Goal: Task Accomplishment & Management: Use online tool/utility

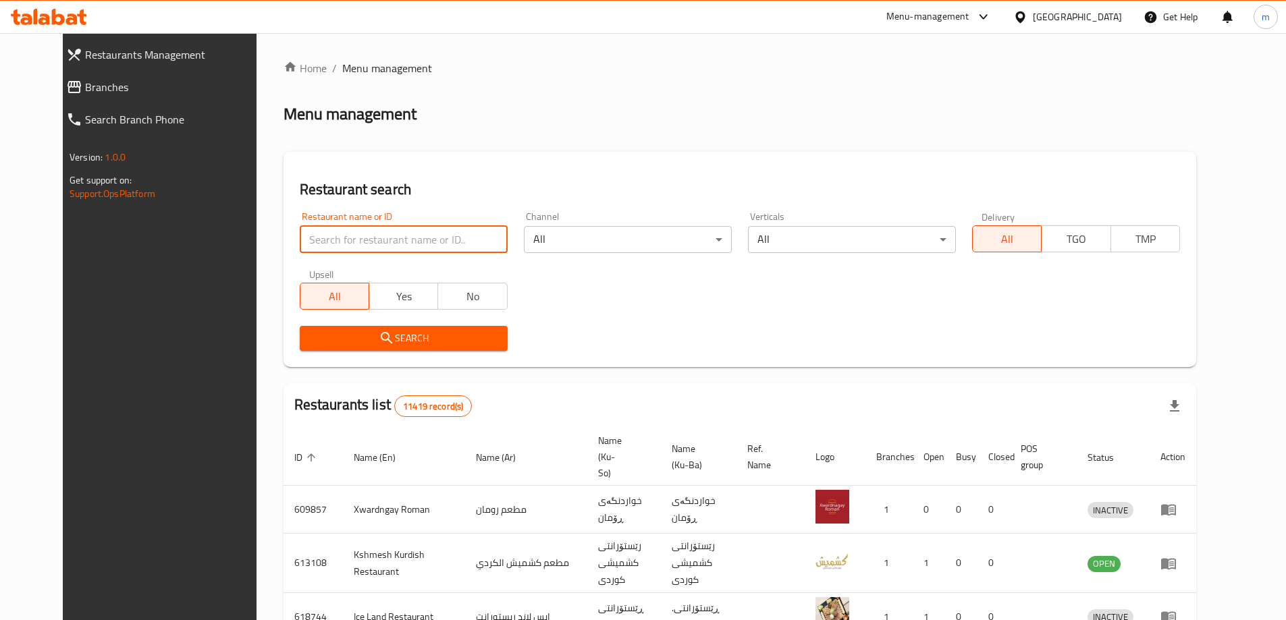
click at [300, 232] on input "search" at bounding box center [404, 239] width 208 height 27
paste input "673949"
type input "673949"
click button "Search" at bounding box center [404, 338] width 208 height 25
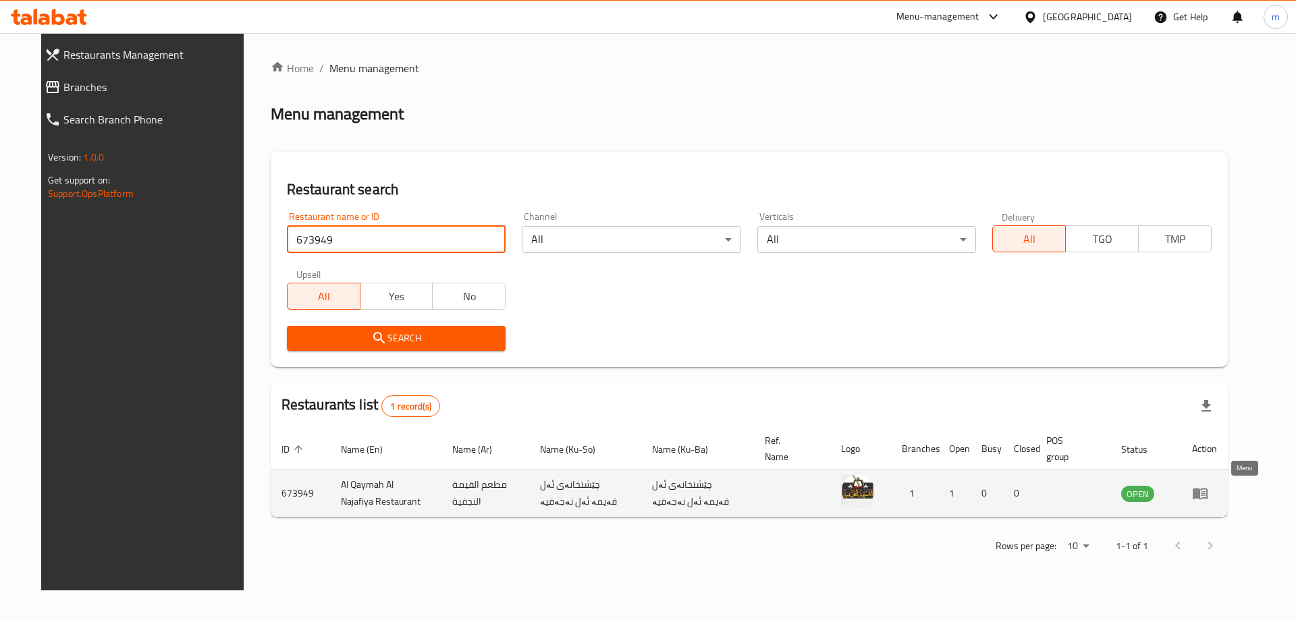
click at [1207, 489] on icon "enhanced table" at bounding box center [1200, 494] width 15 height 11
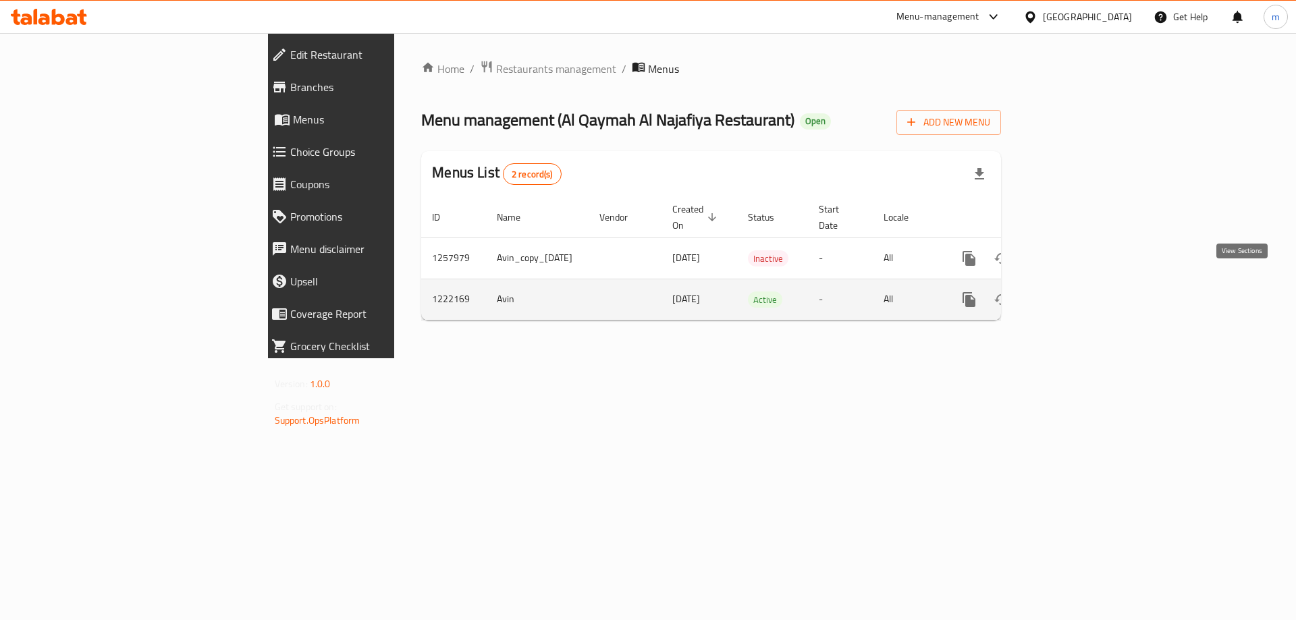
click at [1075, 292] on icon "enhanced table" at bounding box center [1066, 300] width 16 height 16
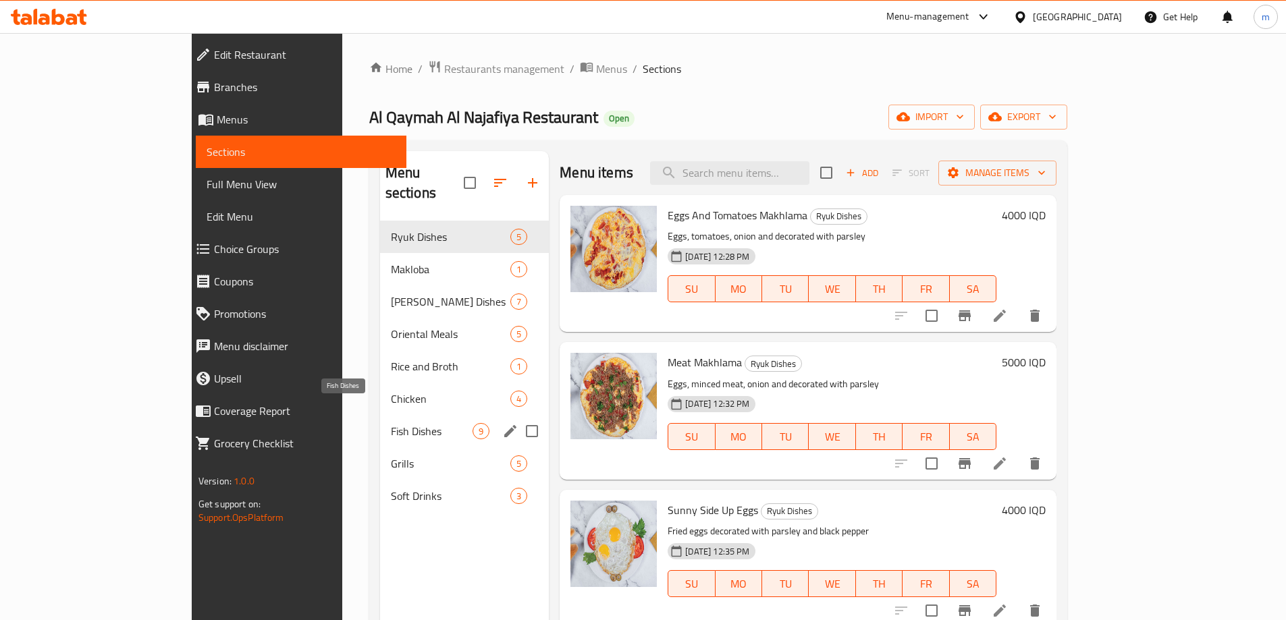
click at [391, 423] on span "Fish Dishes" at bounding box center [432, 431] width 82 height 16
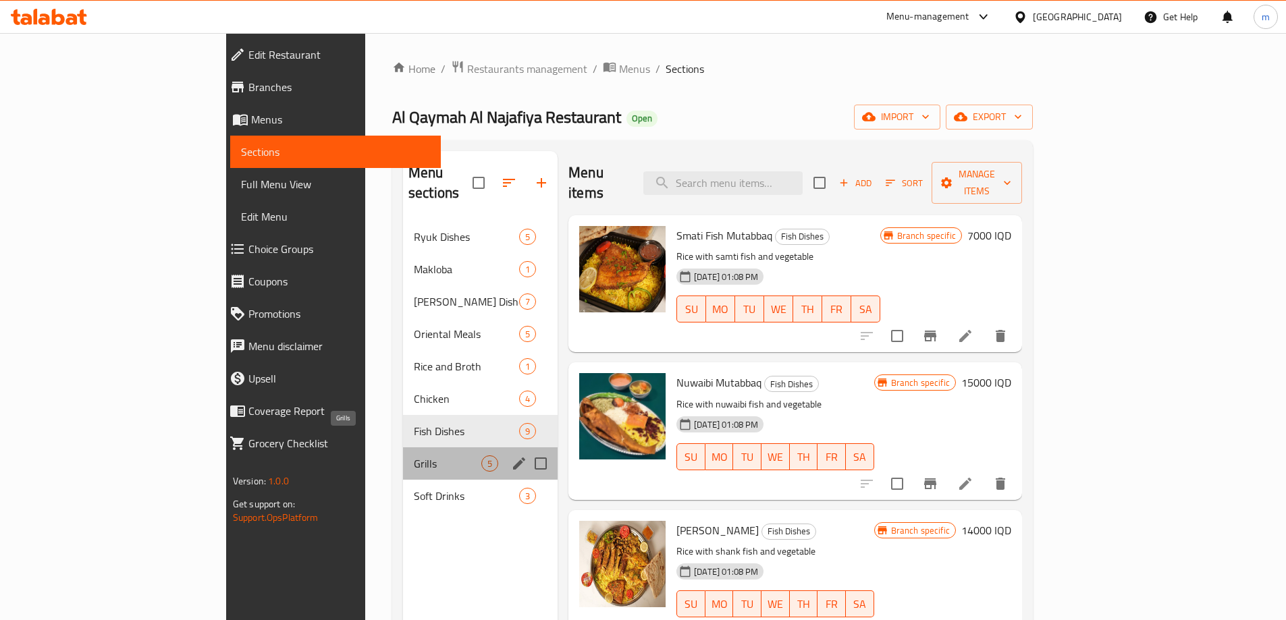
click at [414, 456] on span "Grills" at bounding box center [447, 464] width 67 height 16
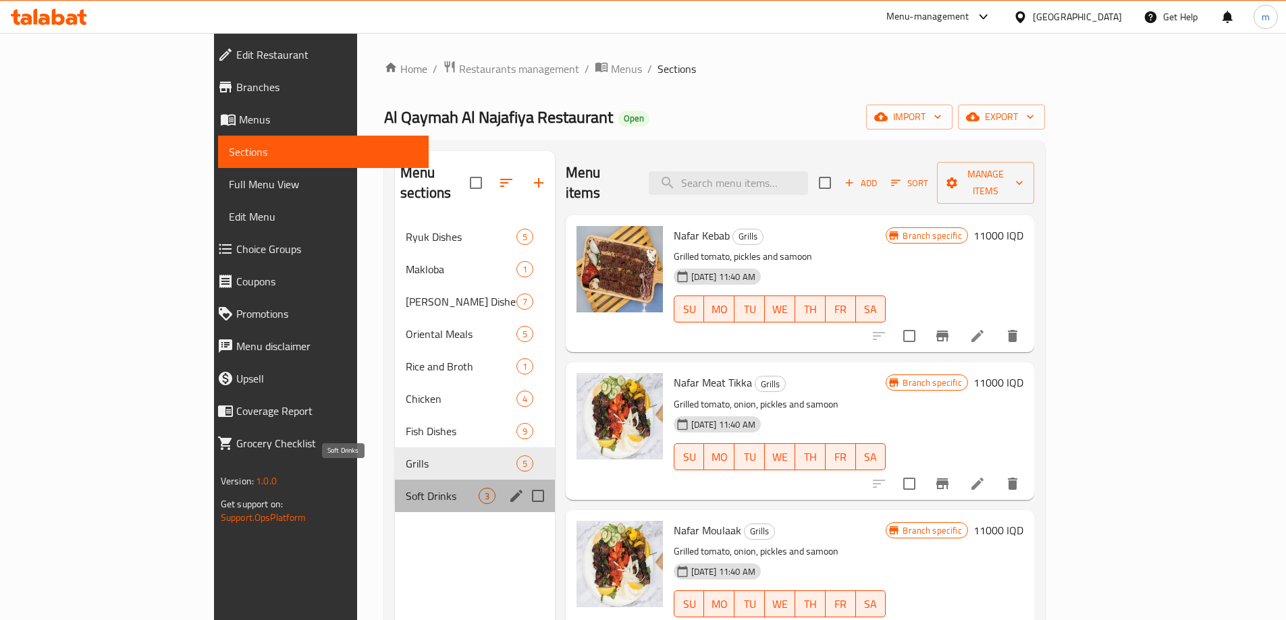
click at [406, 488] on span "Soft Drinks" at bounding box center [442, 496] width 73 height 16
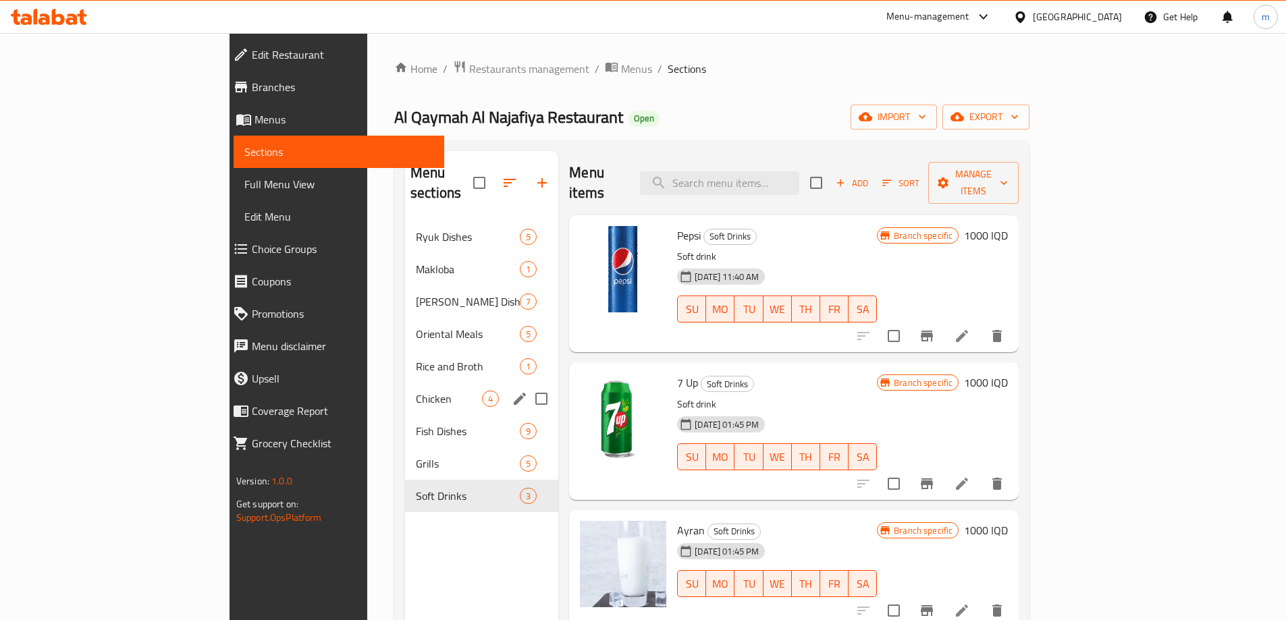
click at [405, 389] on div "Chicken 4" at bounding box center [481, 399] width 153 height 32
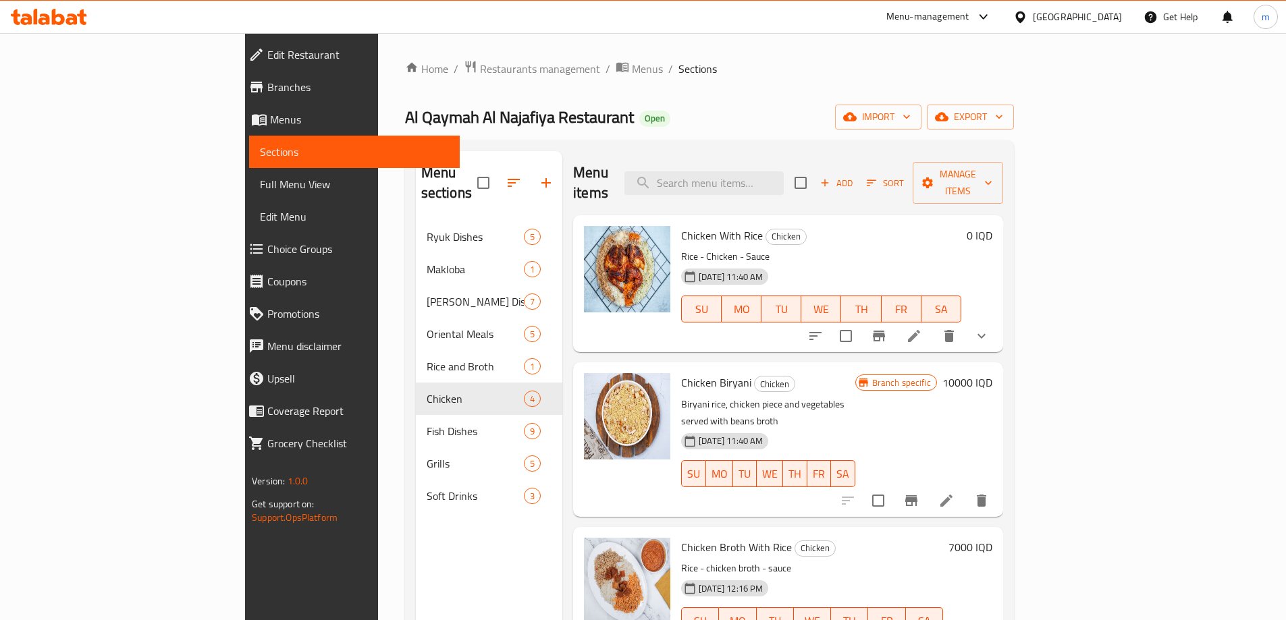
click at [784, 186] on div "Menu items Add Sort Manage items" at bounding box center [788, 183] width 430 height 64
click at [784, 175] on input "search" at bounding box center [703, 183] width 159 height 24
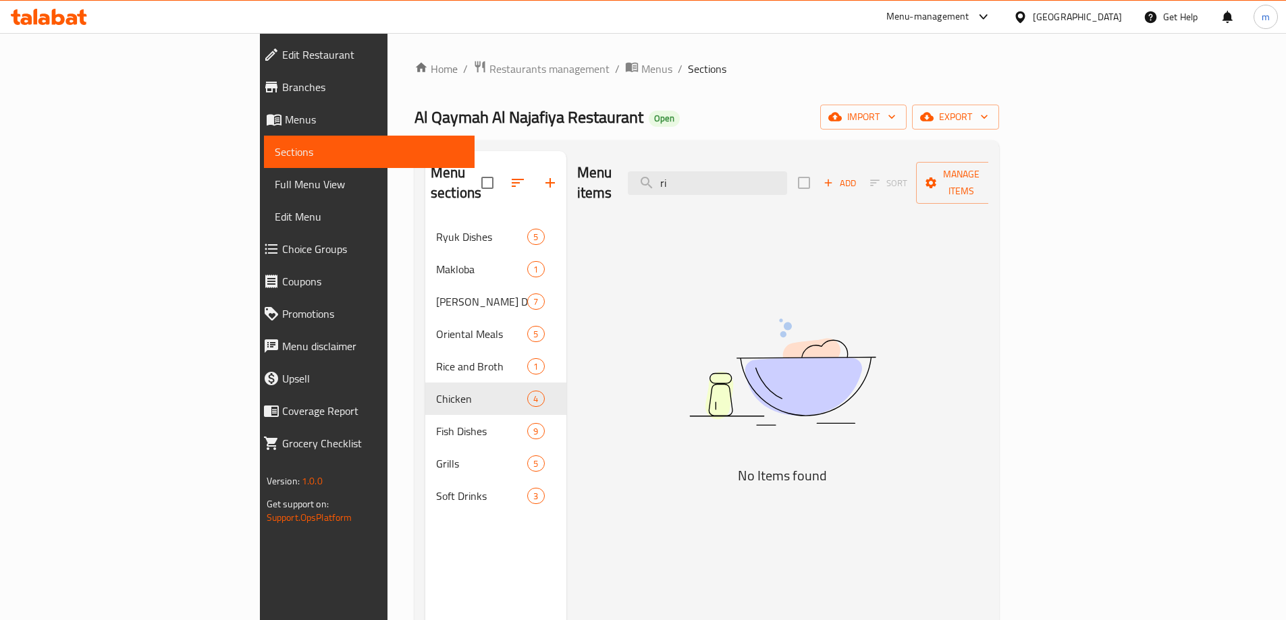
type input "r"
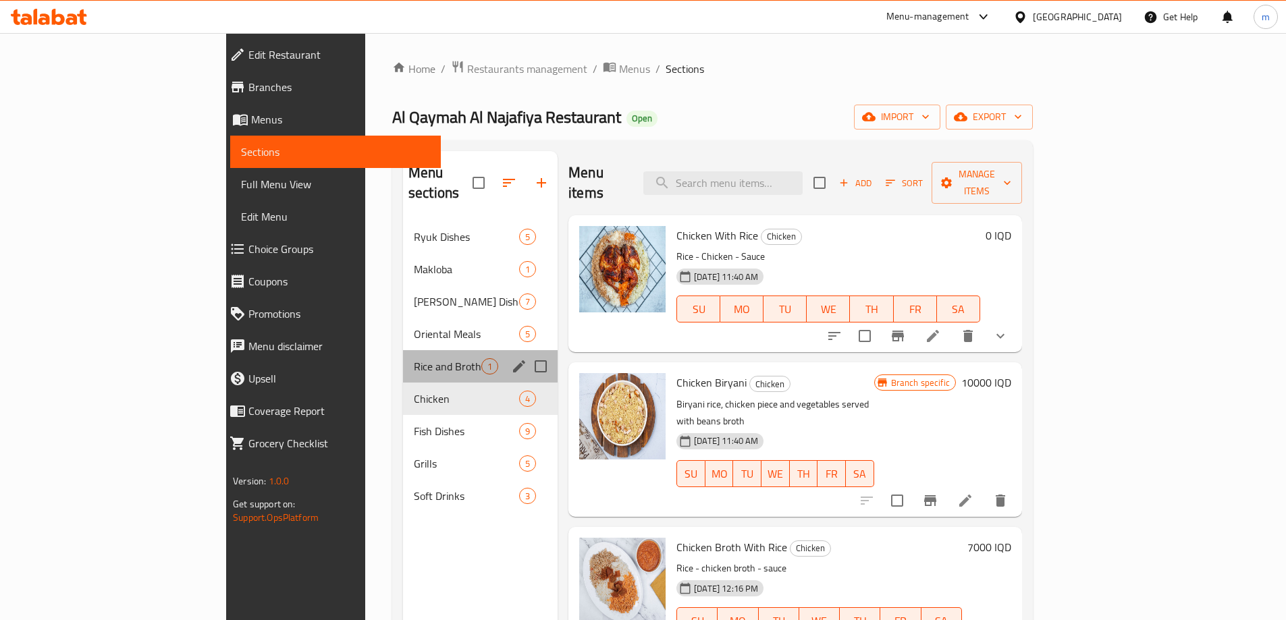
click at [403, 350] on div "Rice and Broth 1" at bounding box center [480, 366] width 155 height 32
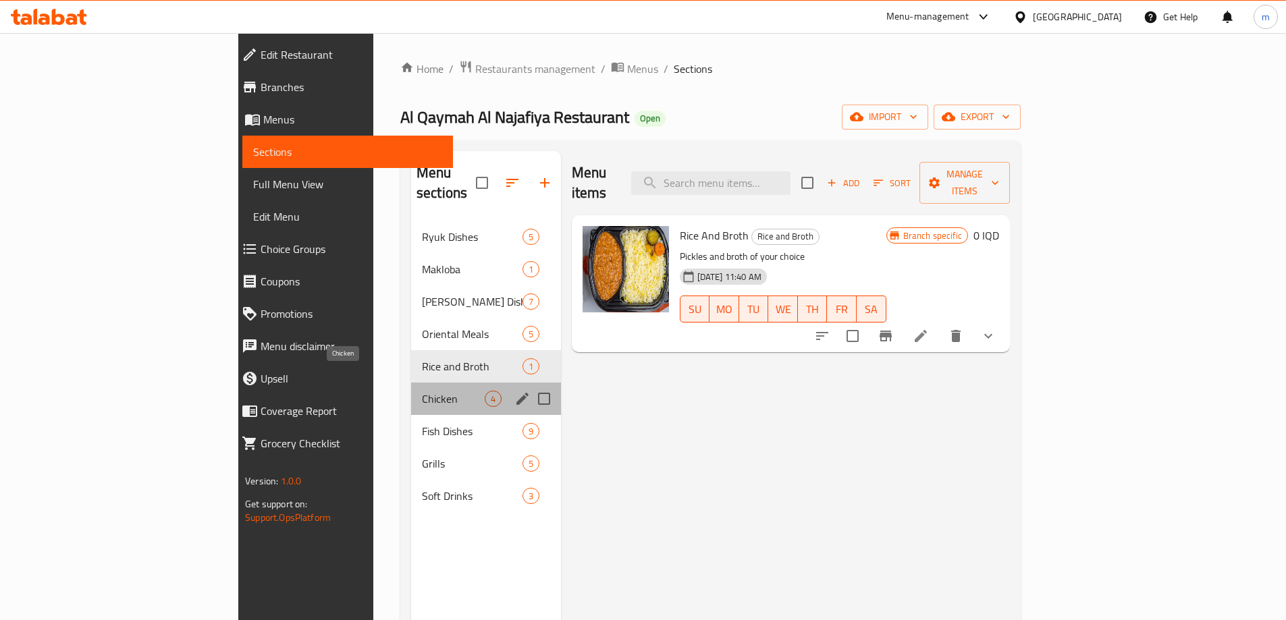
click at [422, 391] on span "Chicken" at bounding box center [453, 399] width 63 height 16
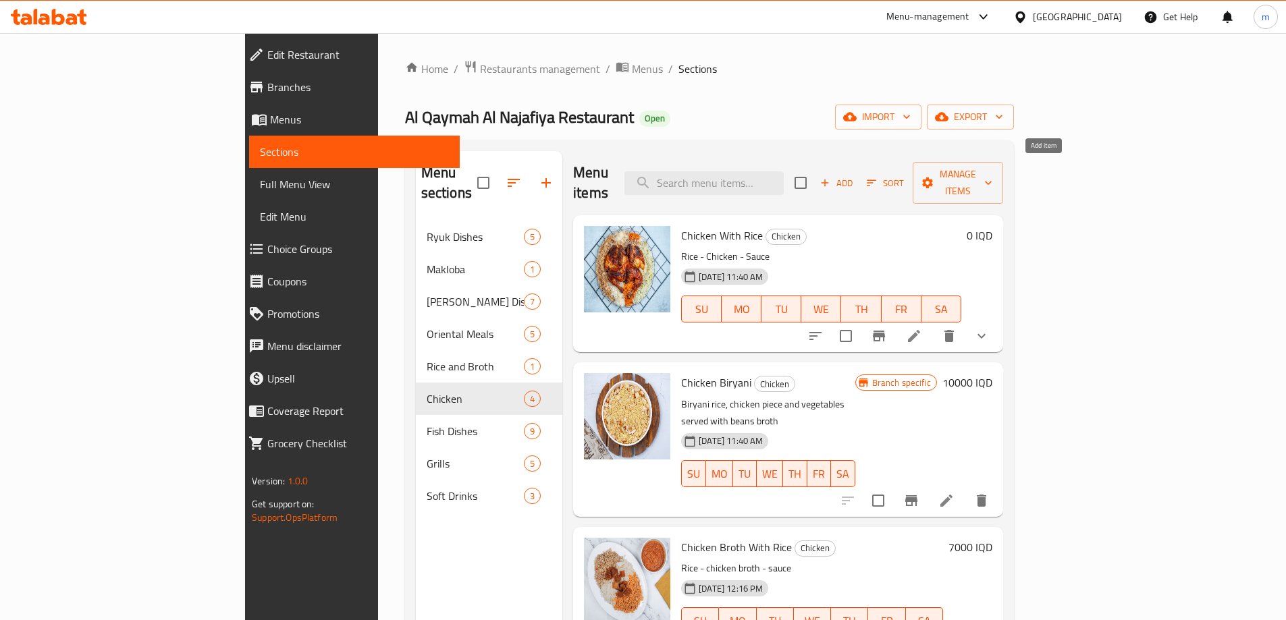
click at [854, 175] on span "Add" at bounding box center [836, 183] width 36 height 16
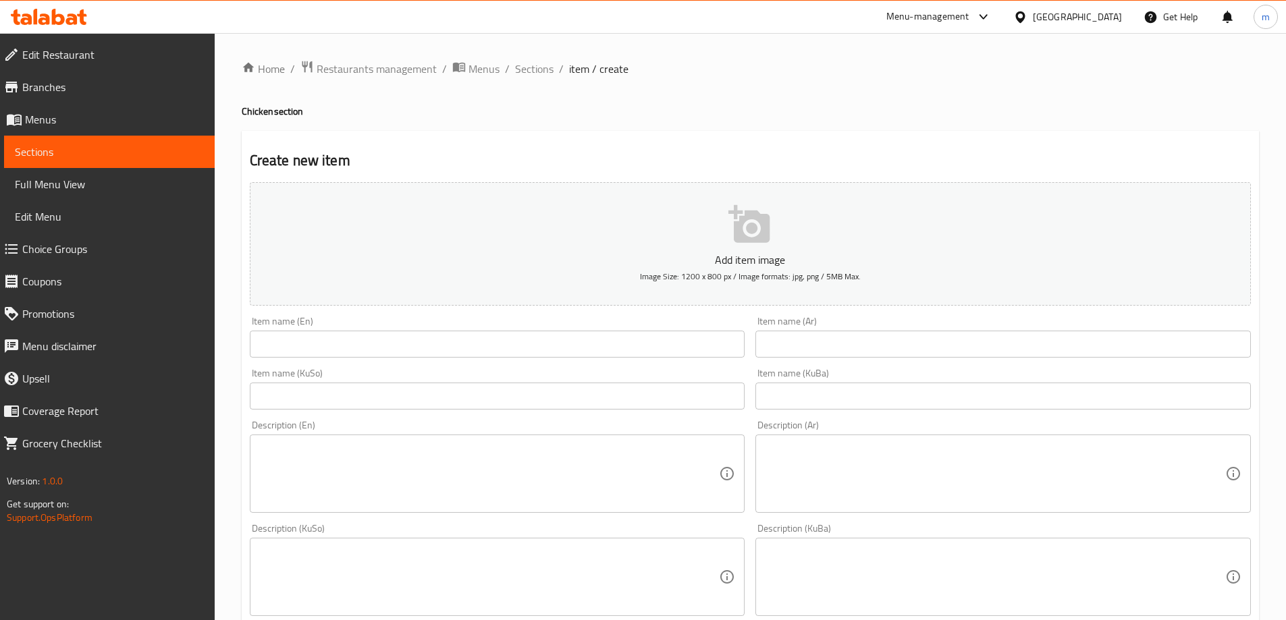
click at [843, 367] on div "Item name (KuBa) Item name (KuBa)" at bounding box center [1003, 389] width 506 height 52
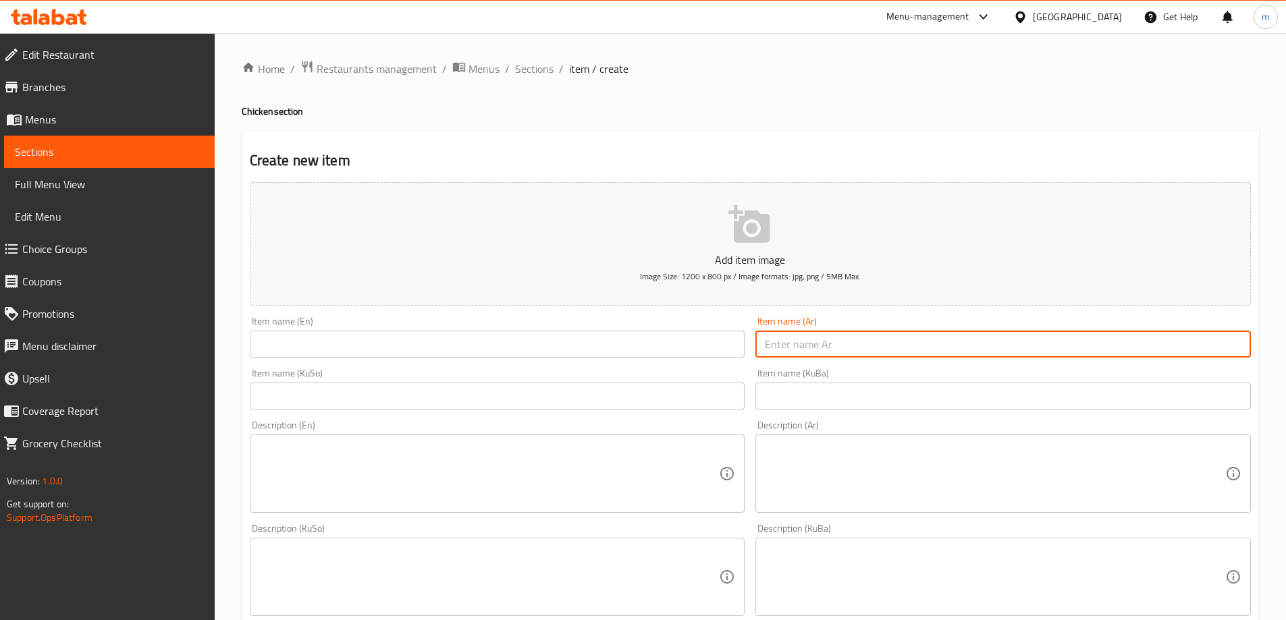
click at [846, 351] on input "text" at bounding box center [1002, 344] width 495 height 27
paste input "ريزو"
type input "ريزو"
click at [686, 398] on input "text" at bounding box center [497, 396] width 495 height 27
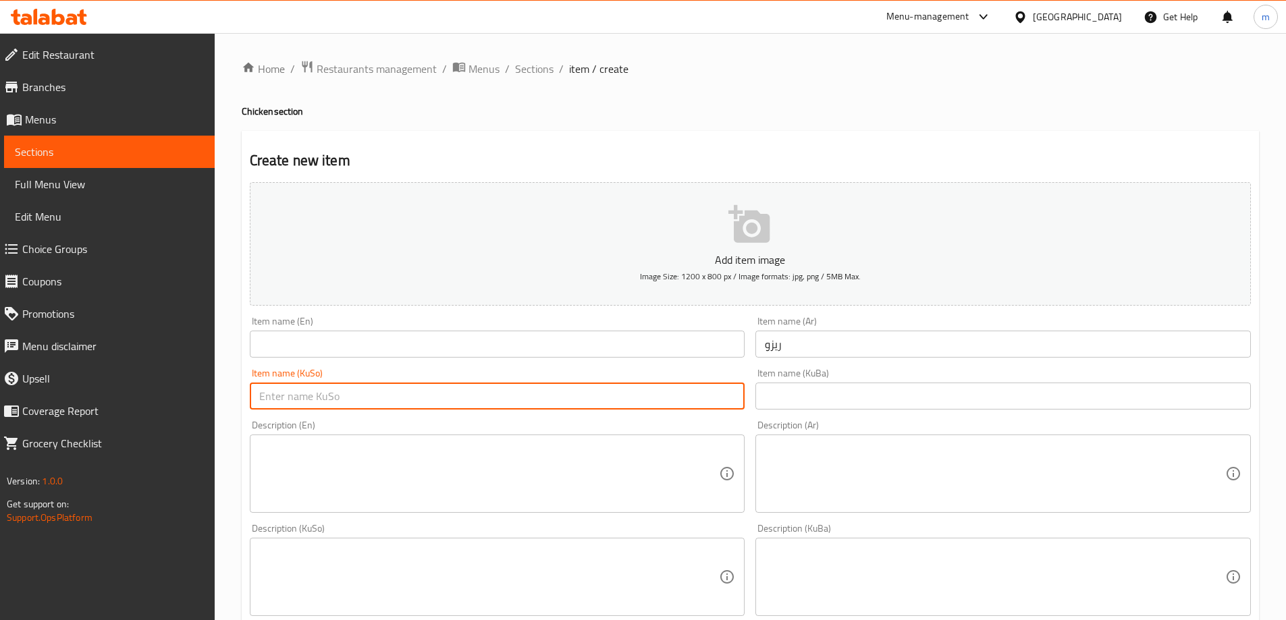
click at [578, 352] on input "text" at bounding box center [497, 344] width 495 height 27
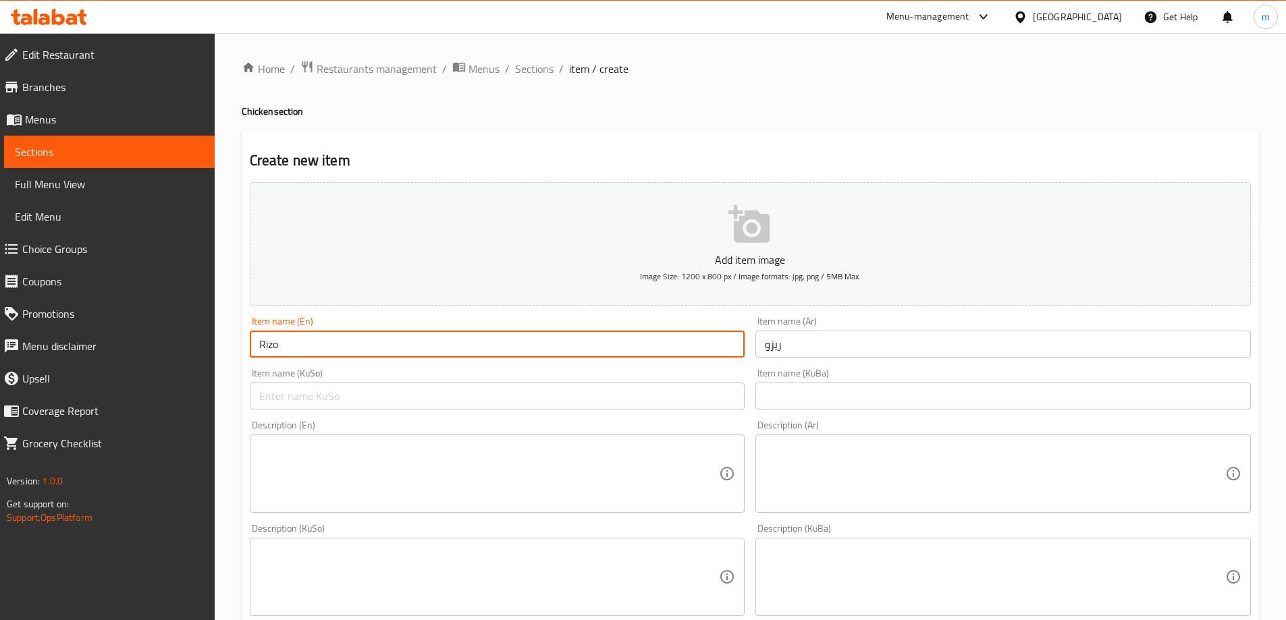
type input "Rizo"
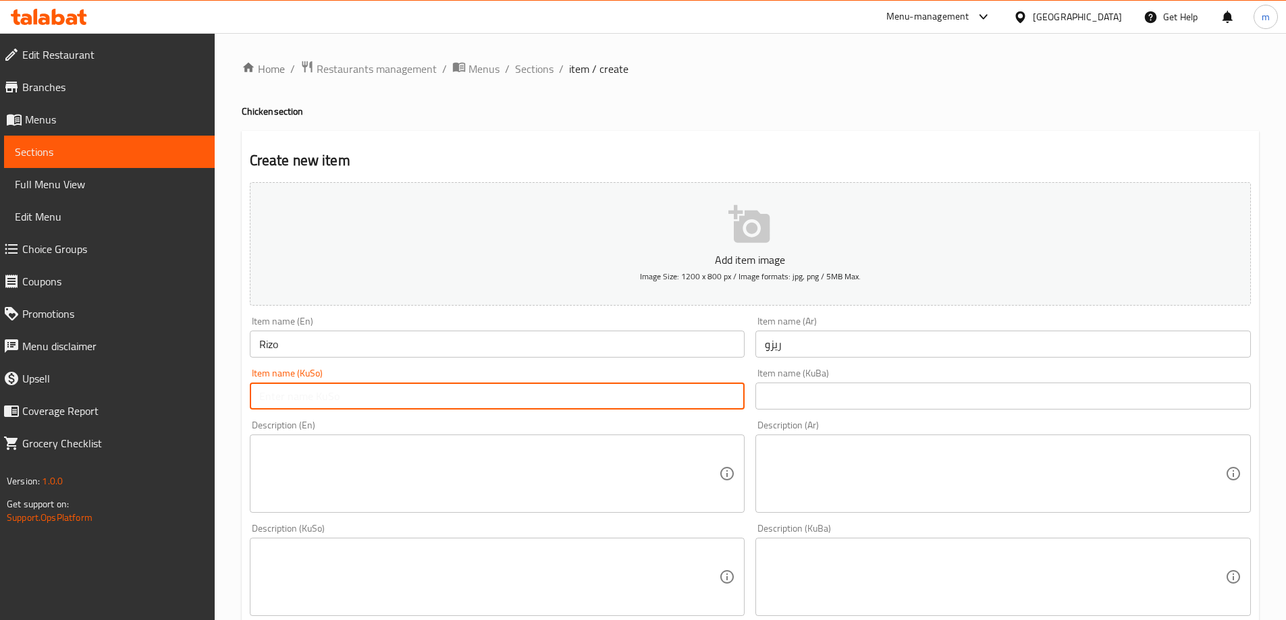
click at [587, 391] on input "text" at bounding box center [497, 396] width 495 height 27
click at [589, 398] on input "text" at bounding box center [497, 396] width 495 height 27
type input "ڕیزۆ"
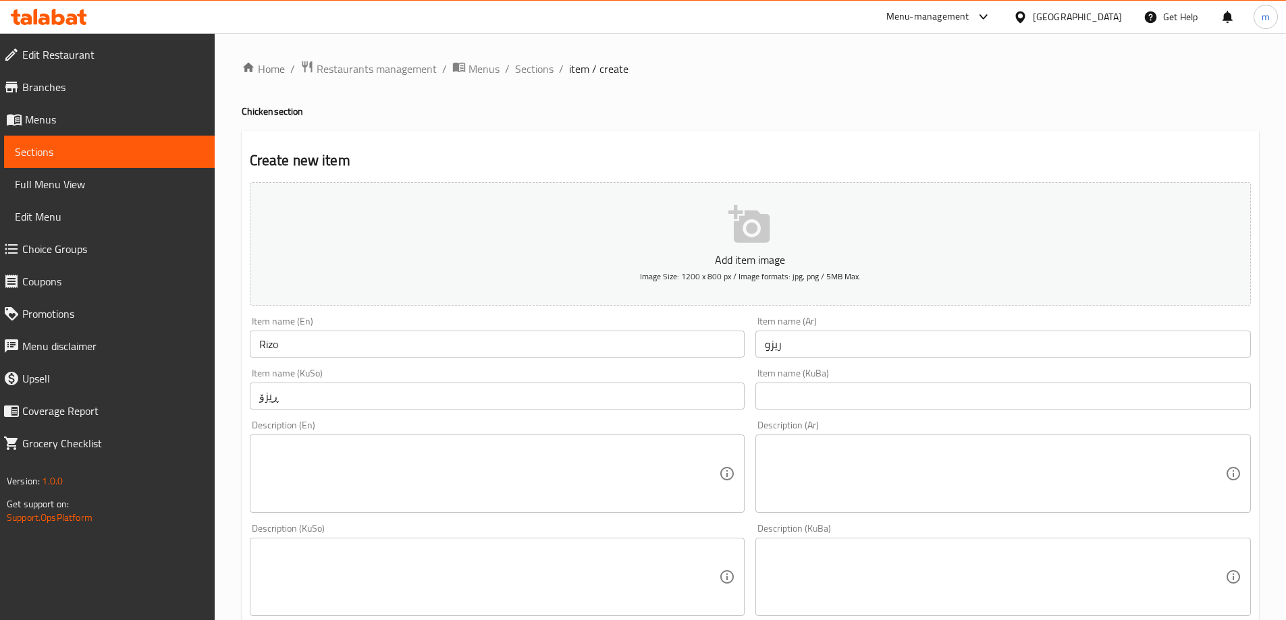
click at [581, 358] on div "Item name (En) Rizo Item name (En)" at bounding box center [497, 337] width 506 height 52
click at [858, 462] on textarea at bounding box center [995, 474] width 460 height 64
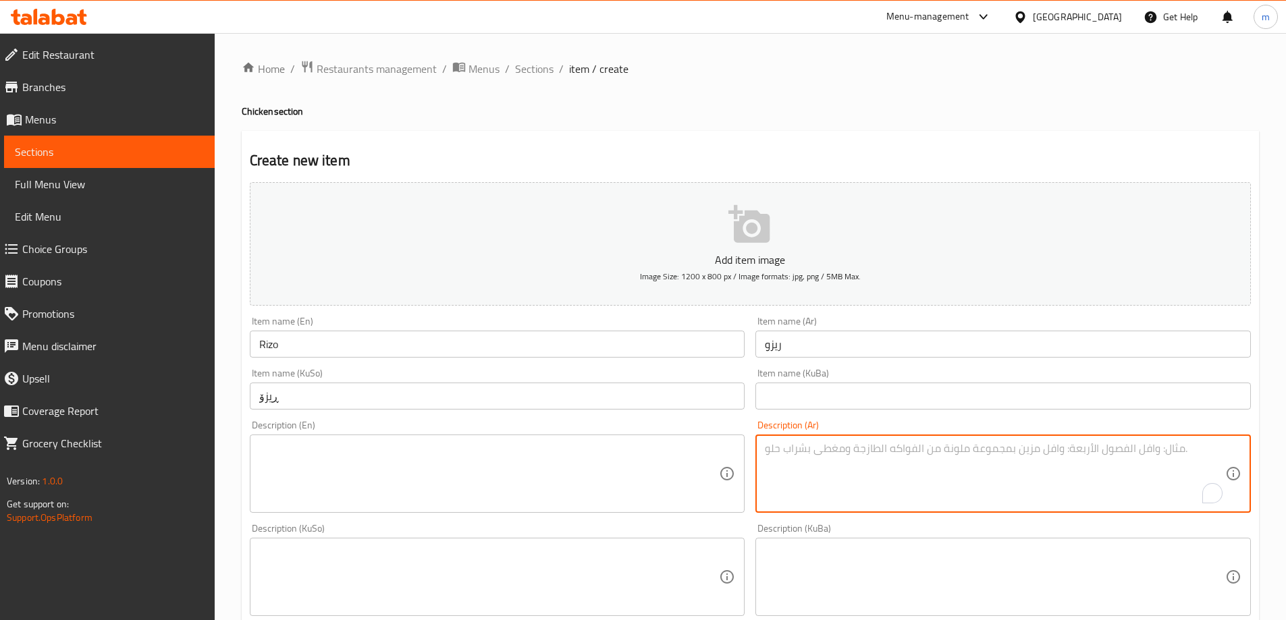
paste textarea "أرز اصفر مع قطع دجاج مقرمش وصلصة ريزو"
type textarea "أرز اصفر مع قطع دجاج مقرمش وصلصة ريزو"
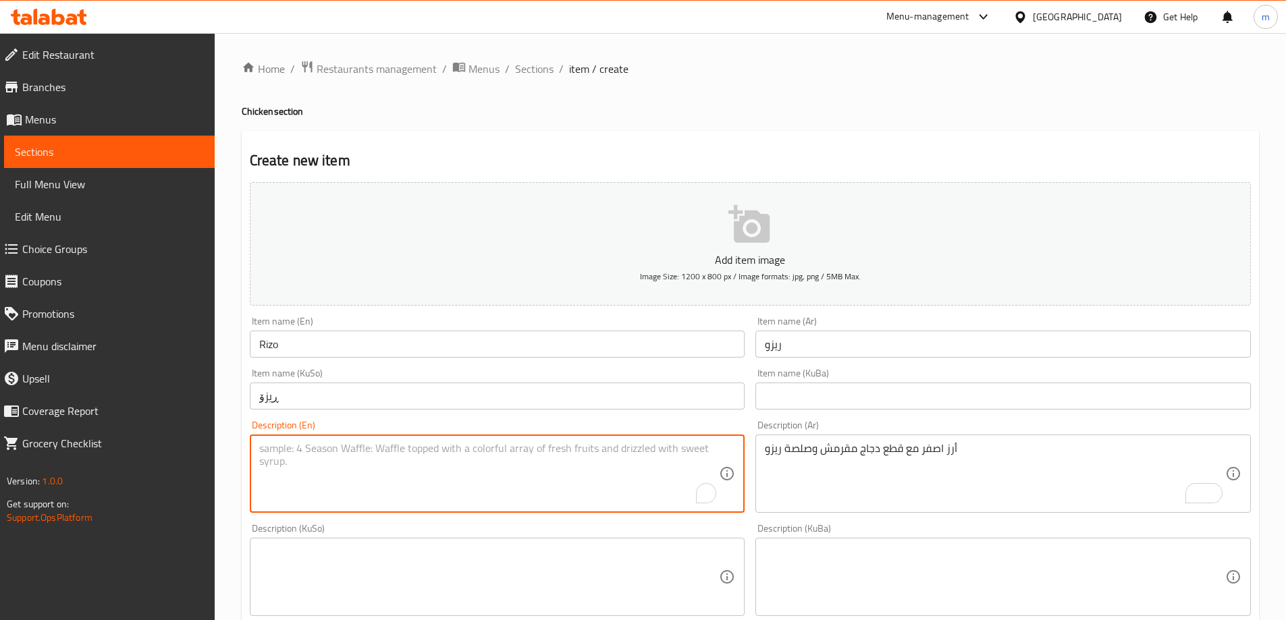
click at [373, 458] on textarea "To enrich screen reader interactions, please activate Accessibility in Grammarl…" at bounding box center [489, 474] width 460 height 64
paste textarea "Yellow rice with crispy chicken pieces and risotto sauce"
click at [458, 454] on textarea "Yellow rice with crispy chicken pieces and risotto sauce" at bounding box center [489, 474] width 460 height 64
click at [457, 454] on textarea "Yellow rice with crispy chicken pieces and risotto sauce" at bounding box center [489, 474] width 460 height 64
type textarea "Yellow rice with crispy chicken pieces and rizo sauce"
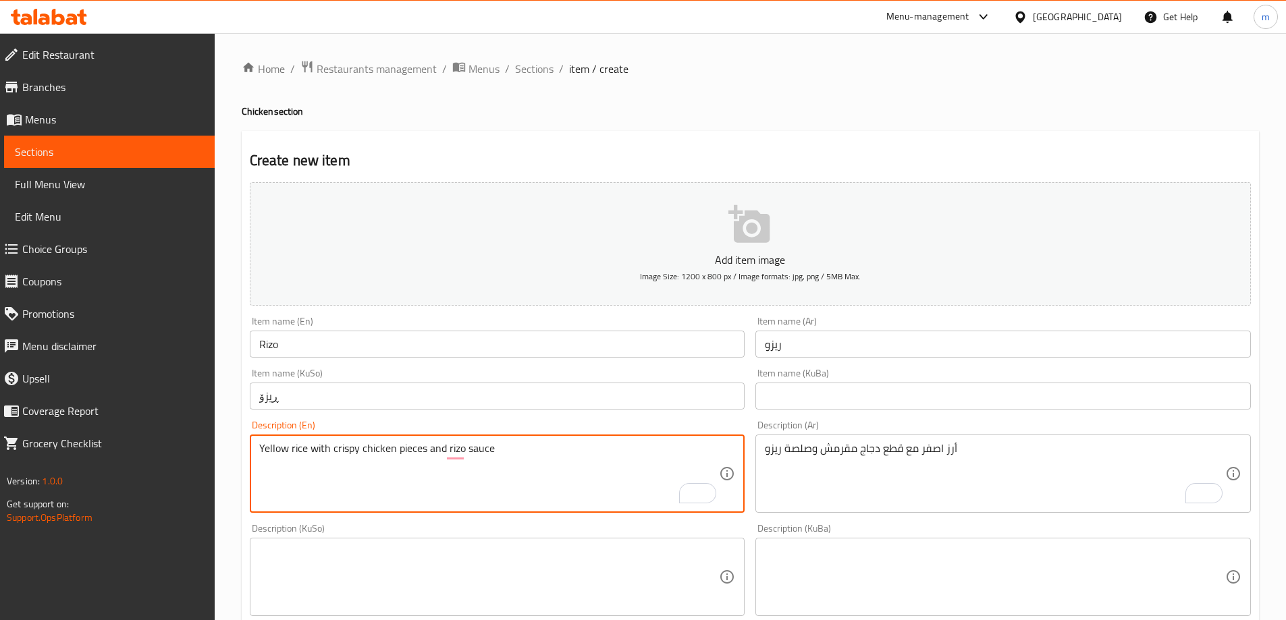
click at [641, 543] on div "Description (KuSo)" at bounding box center [497, 577] width 495 height 78
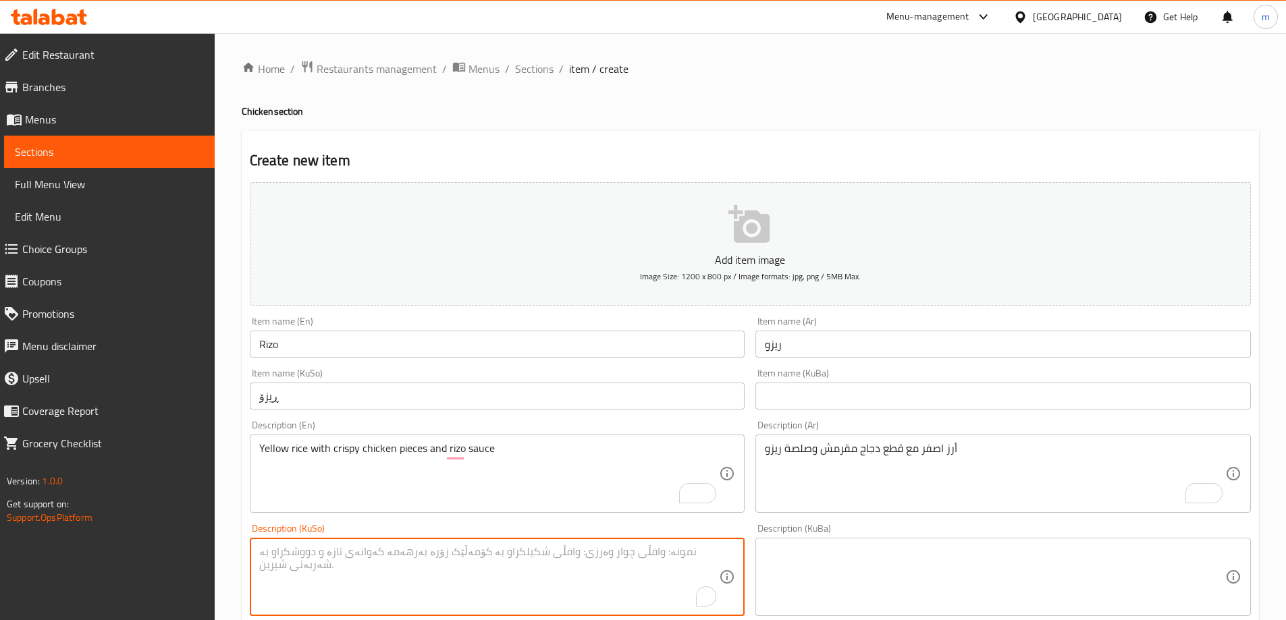
click at [636, 560] on textarea "To enrich screen reader interactions, please activate Accessibility in Grammarl…" at bounding box center [489, 577] width 460 height 64
paste textarea "برنجی زەرد لەگەڵ پارچە مریشکی کریسپی و سۆسی ڕیزۆ"
type textarea "برنجی زەرد لەگەڵ پارچە مریشکی کریسپی و سۆسی ڕیزۆ"
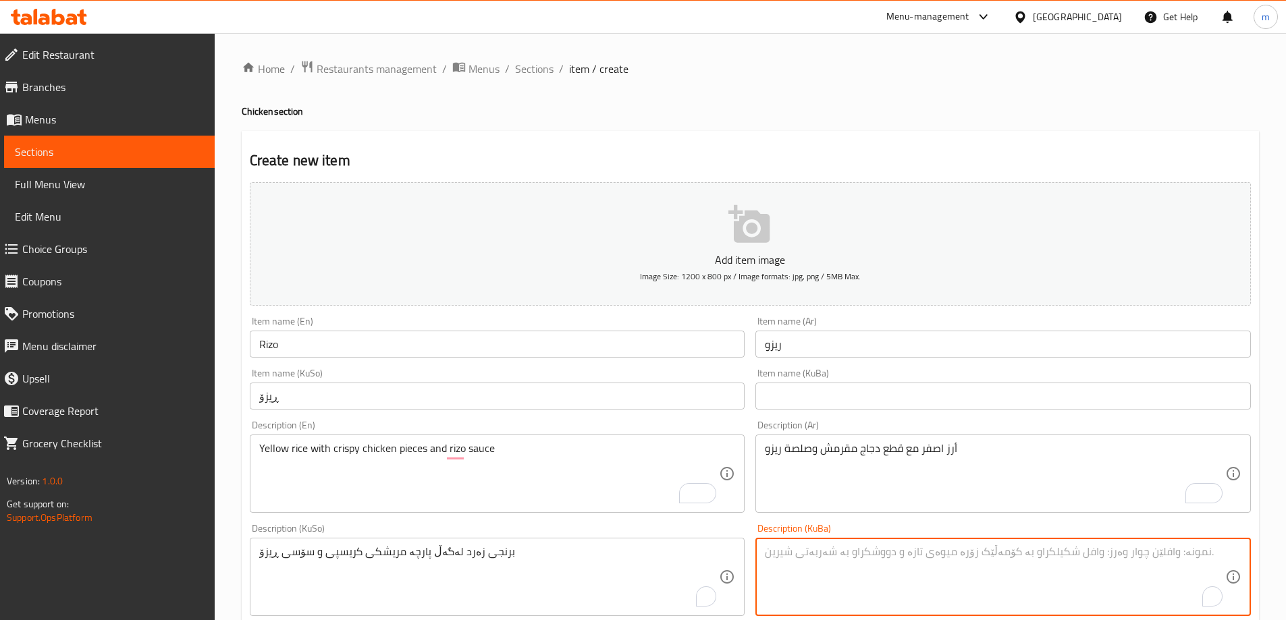
click at [963, 582] on textarea "To enrich screen reader interactions, please activate Accessibility in Grammarl…" at bounding box center [995, 577] width 460 height 64
paste textarea "برنجی زەرد لەگەڵ پارچە مریشکی کریسپی و سۆسی ڕیزۆ"
type textarea "برنجی زەرد لەگەڵ پارچە مریشکی کریسپی و سۆسی ڕیزۆ"
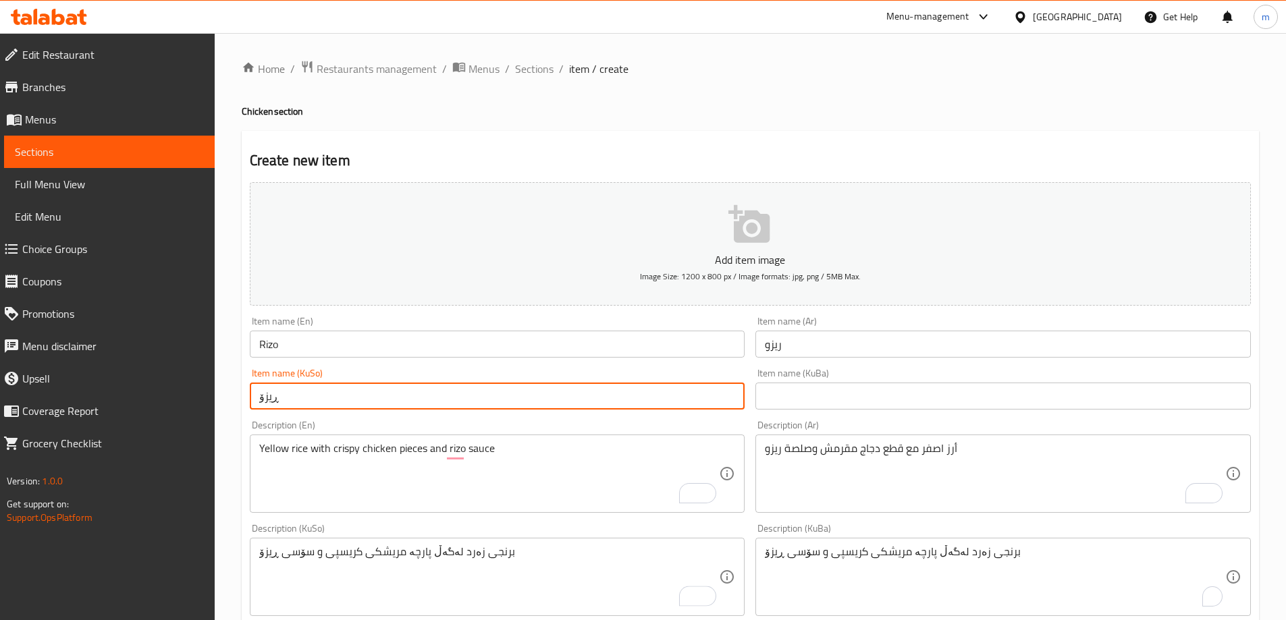
click at [443, 385] on input "ڕیزۆ" at bounding box center [497, 396] width 495 height 27
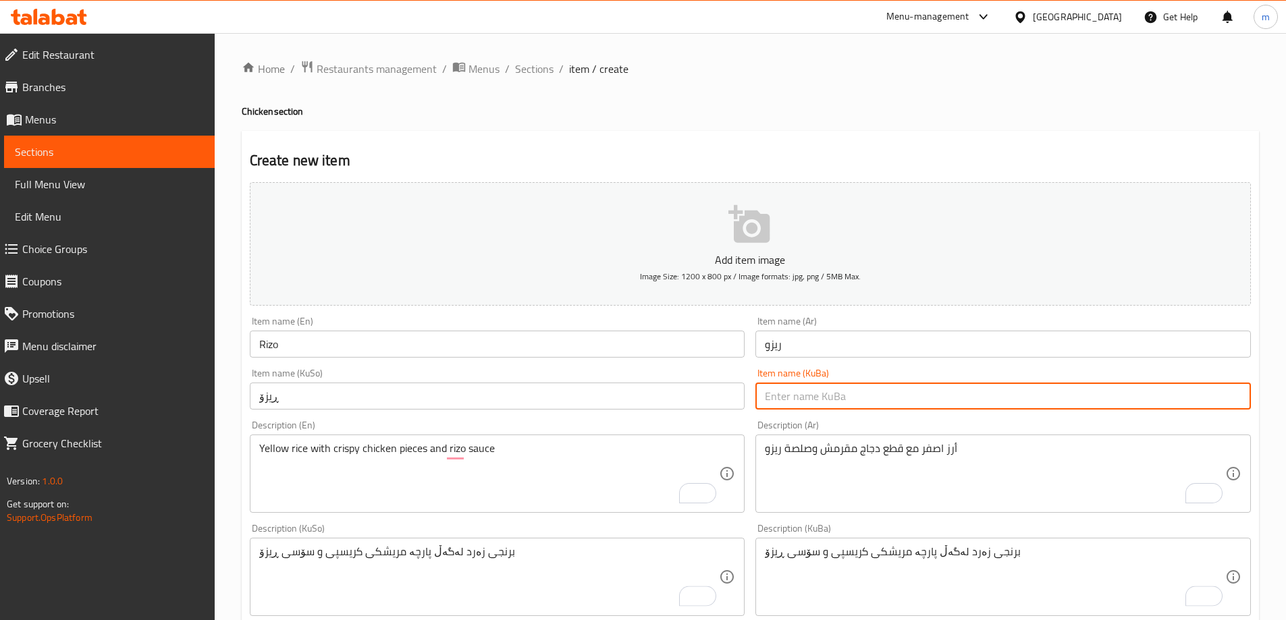
click at [854, 402] on input "text" at bounding box center [1002, 396] width 495 height 27
paste input "ڕیزۆ"
type input "ڕیزۆ"
click at [867, 371] on div "Item name (KuBa) ڕیزۆ Item name (KuBa)" at bounding box center [1002, 389] width 495 height 41
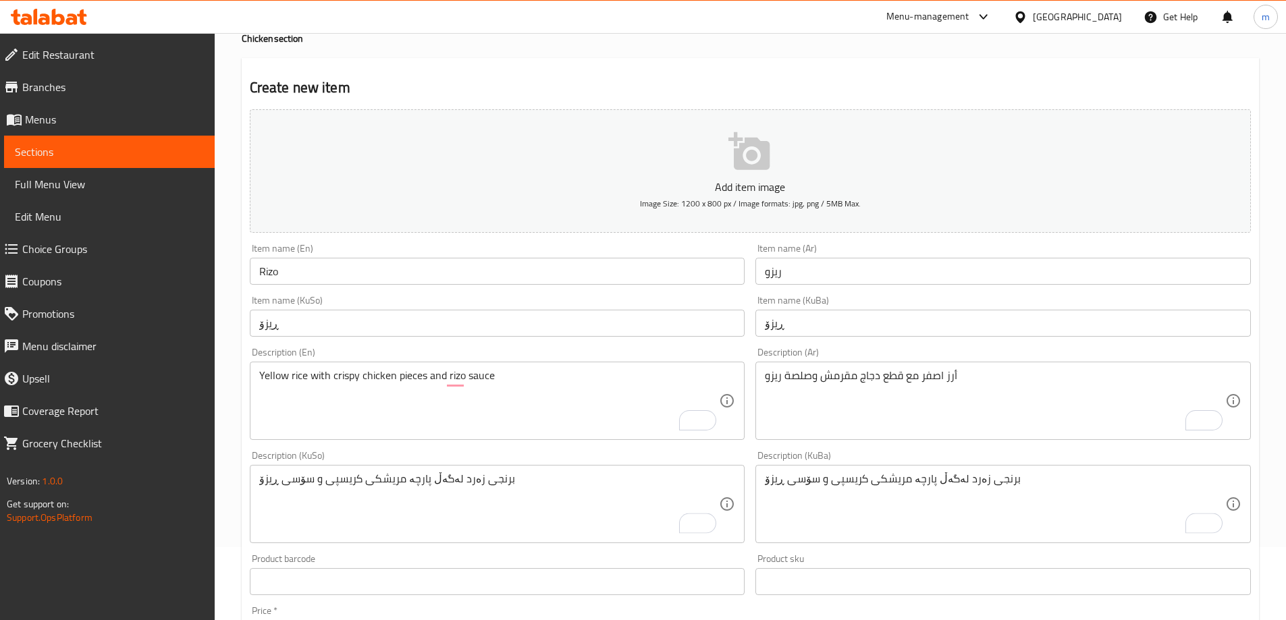
scroll to position [74, 0]
click at [291, 265] on input "Rizo" at bounding box center [497, 269] width 495 height 27
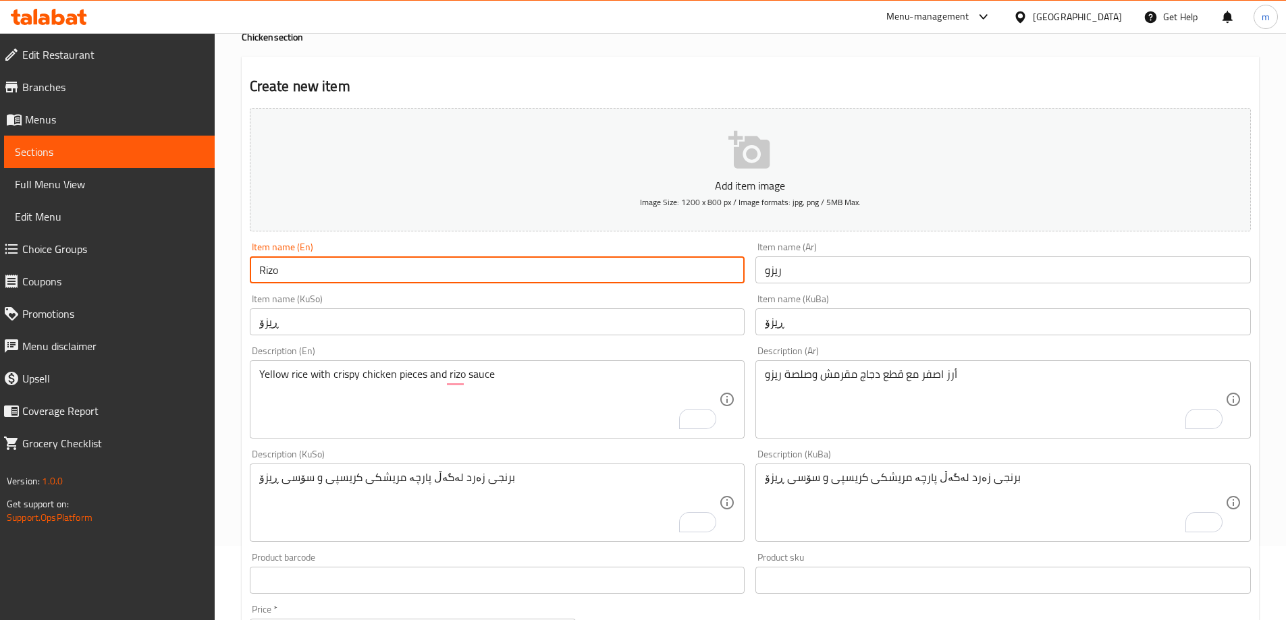
click at [291, 265] on input "Rizo" at bounding box center [497, 269] width 495 height 27
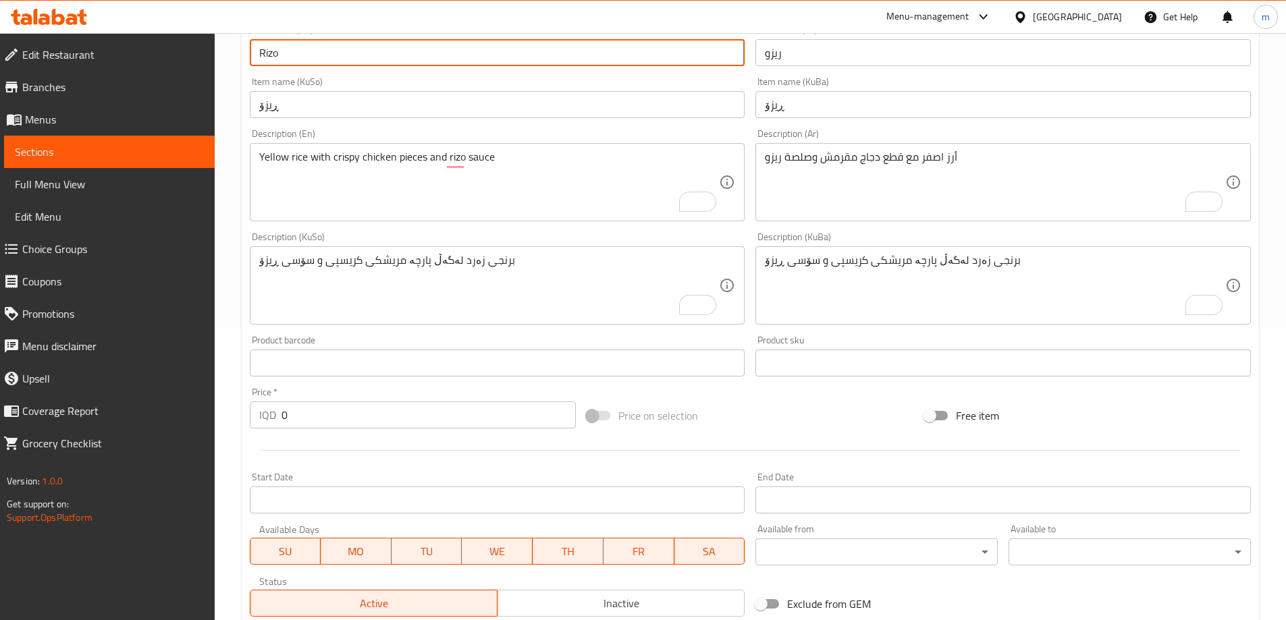
scroll to position [303, 0]
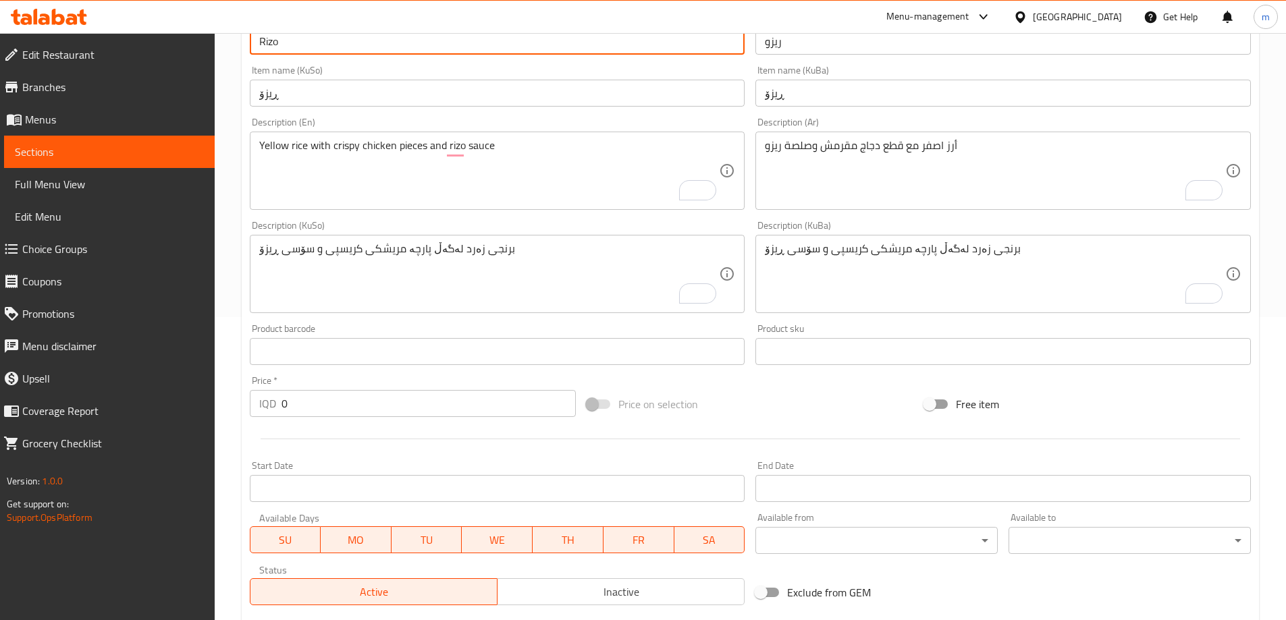
drag, startPoint x: 288, startPoint y: 404, endPoint x: 232, endPoint y: 399, distance: 55.6
click at [259, 402] on div "IQD 0 Price *" at bounding box center [413, 403] width 327 height 27
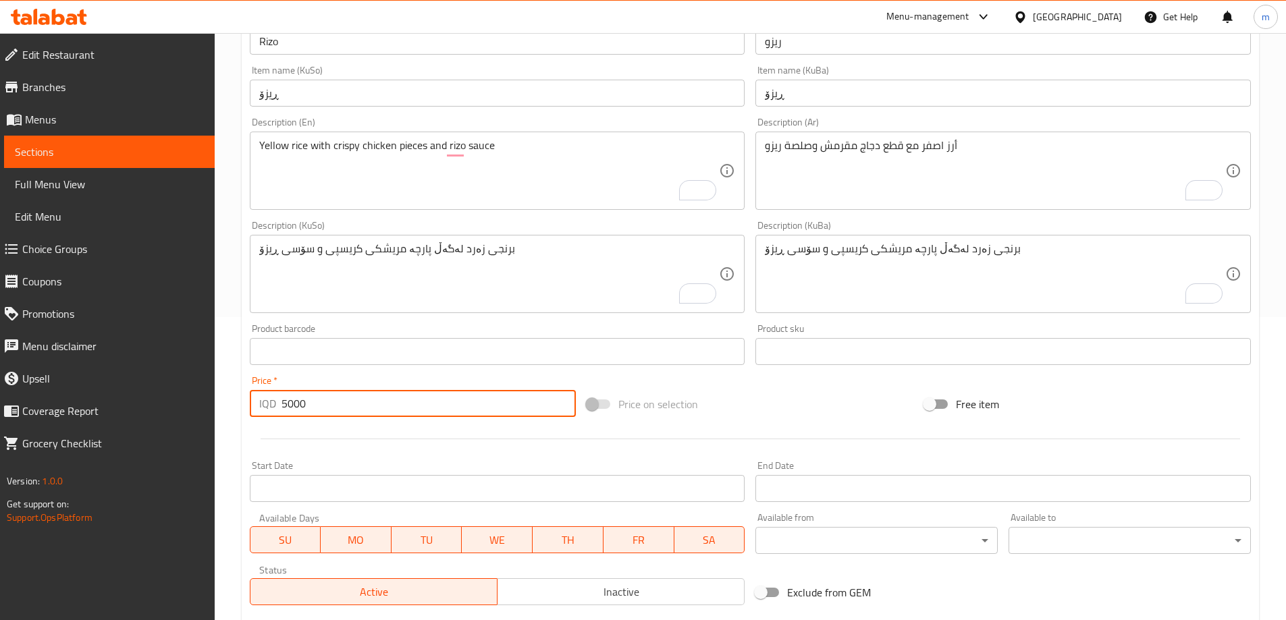
scroll to position [489, 0]
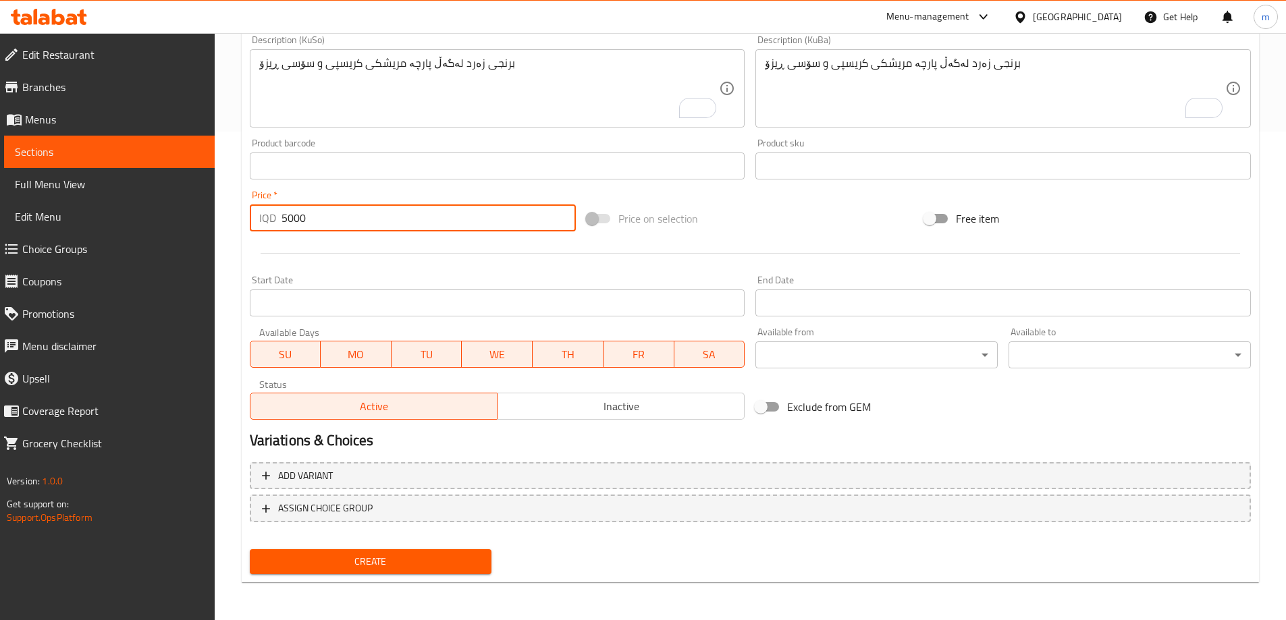
type input "5000"
click at [445, 570] on span "Create" at bounding box center [371, 561] width 221 height 17
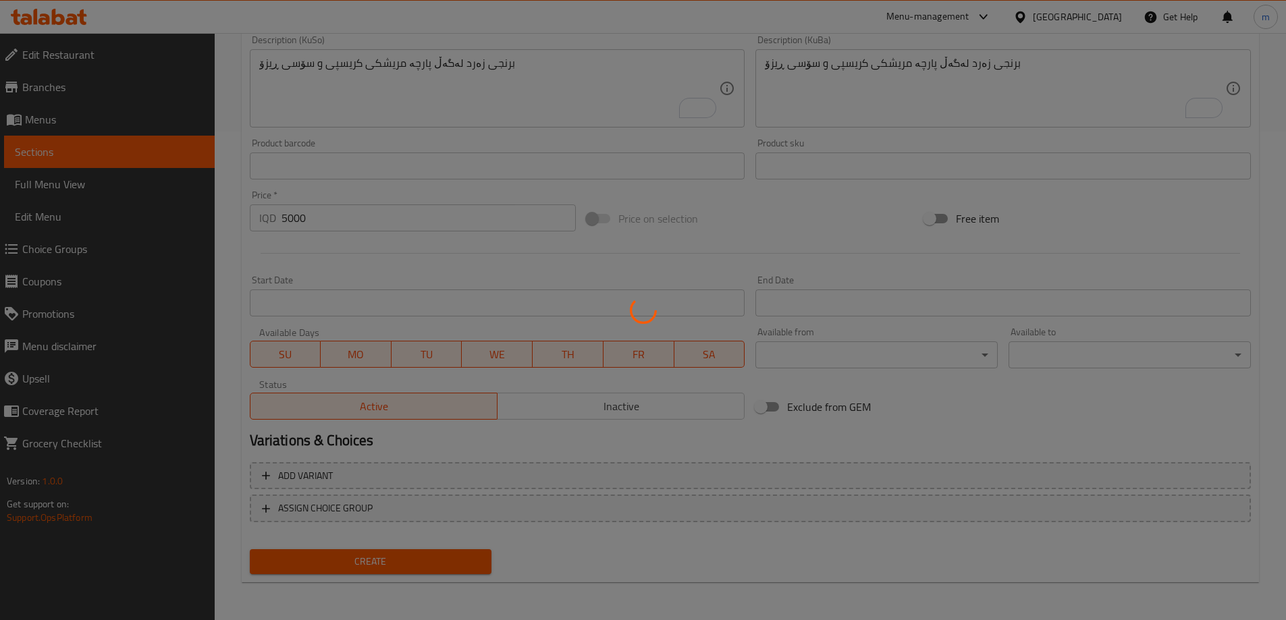
type input "0"
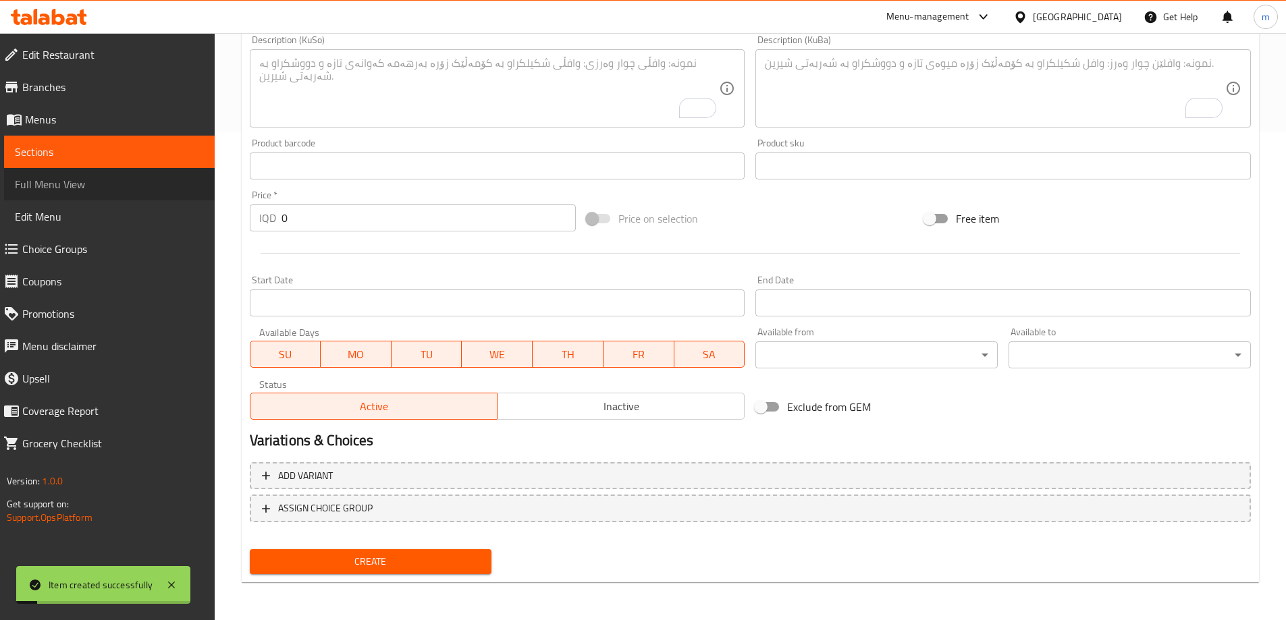
click at [13, 179] on link "Full Menu View" at bounding box center [109, 184] width 211 height 32
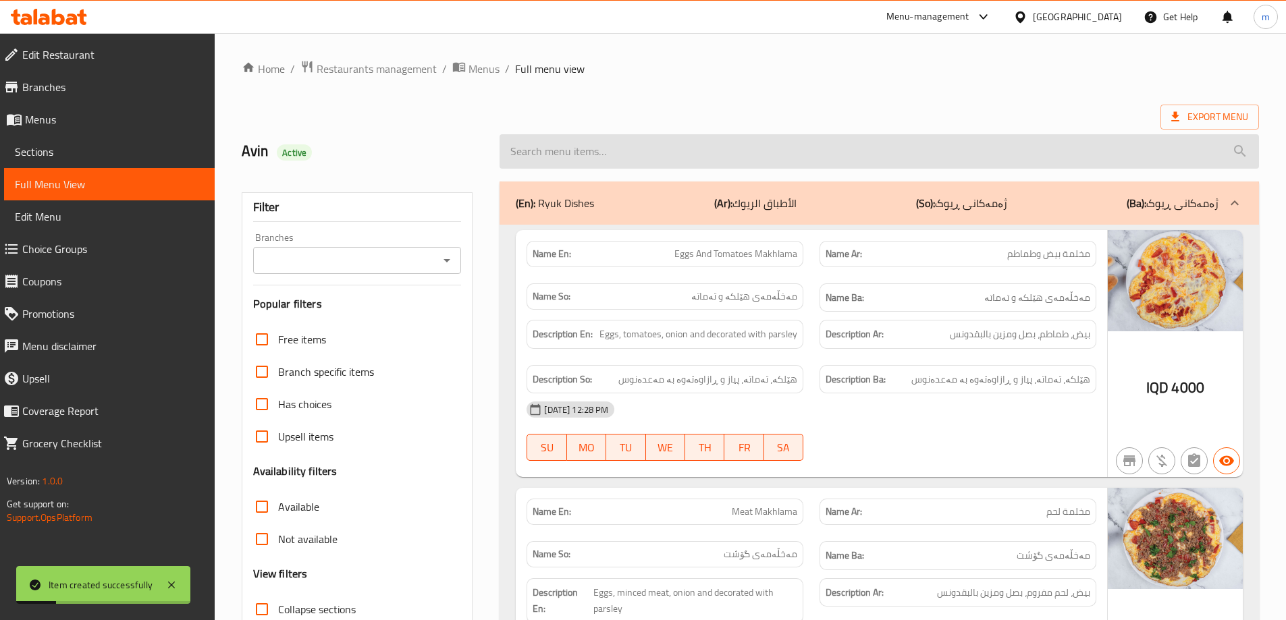
click at [668, 152] on input "search" at bounding box center [878, 151] width 759 height 34
paste input "Rizo"
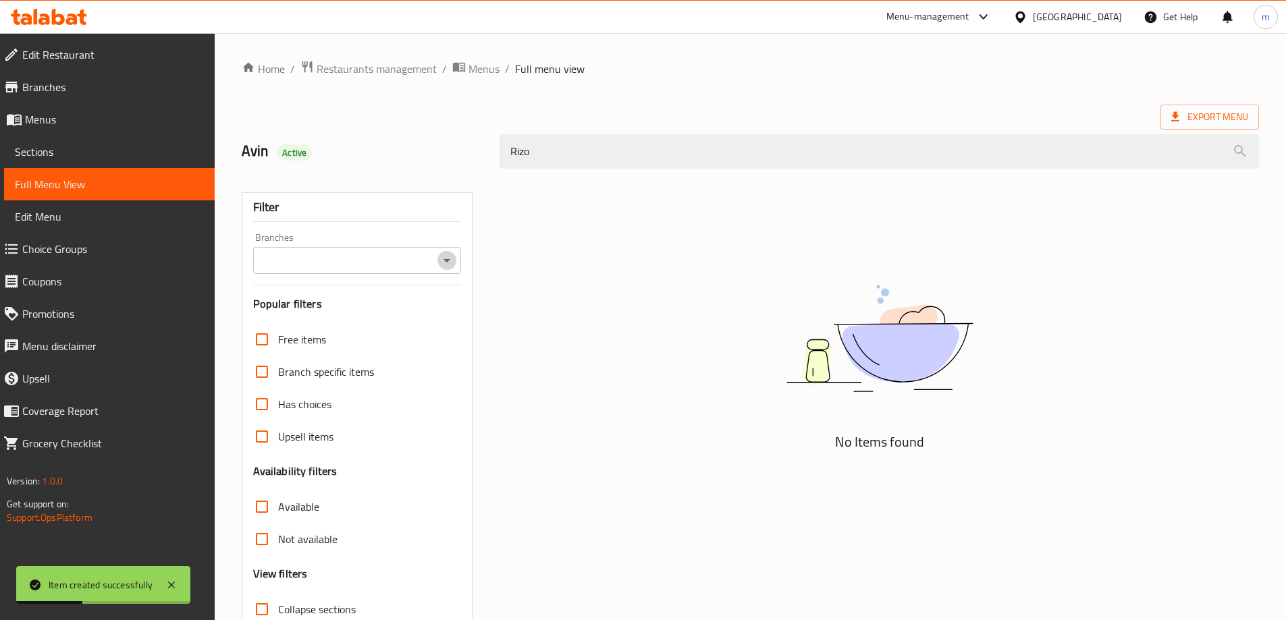
click at [454, 254] on icon "Open" at bounding box center [447, 260] width 16 height 16
type input "Rizo"
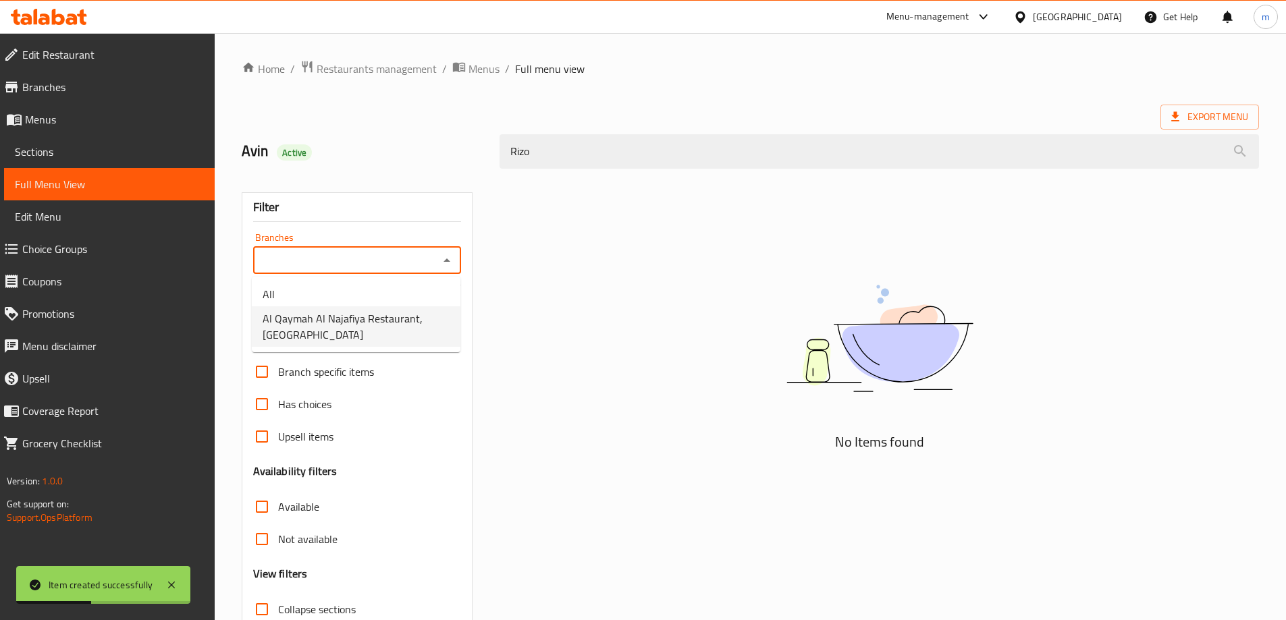
click at [384, 306] on ul "All Al Qaymah Al Najafiya Restaurant, [GEOGRAPHIC_DATA]" at bounding box center [356, 315] width 209 height 76
click at [358, 356] on label "Branch specific items" at bounding box center [310, 372] width 128 height 32
click at [278, 356] on input "Branch specific items" at bounding box center [262, 372] width 32 height 32
checkbox input "true"
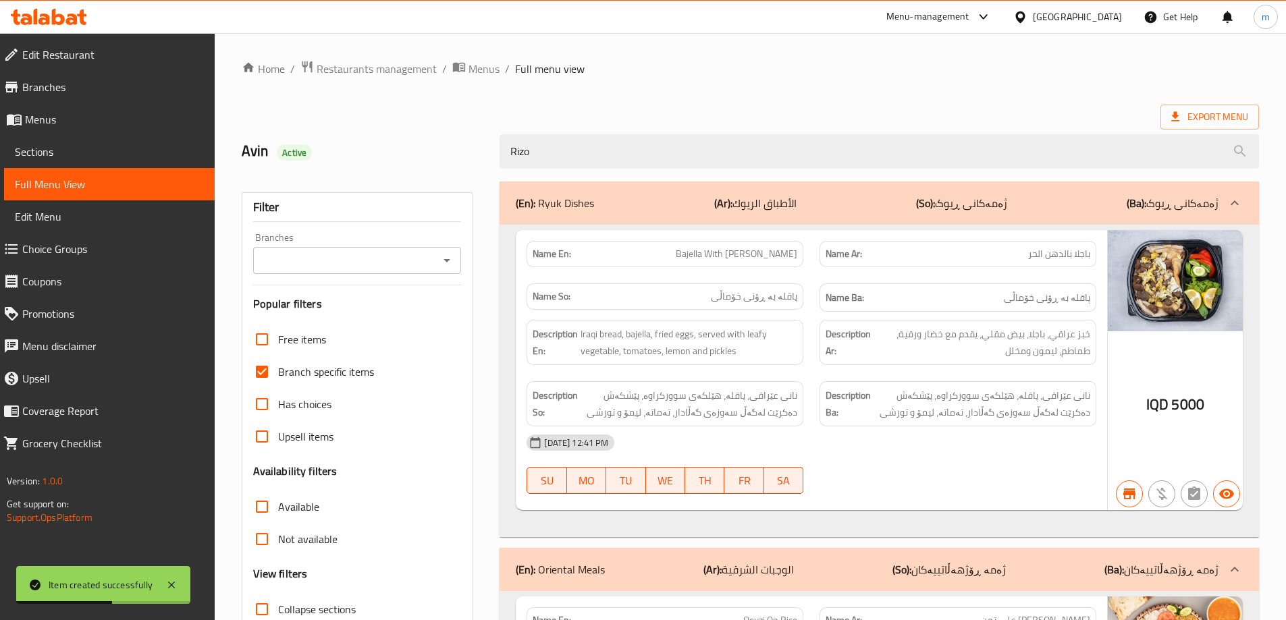
click at [419, 252] on input "Branches" at bounding box center [346, 260] width 178 height 19
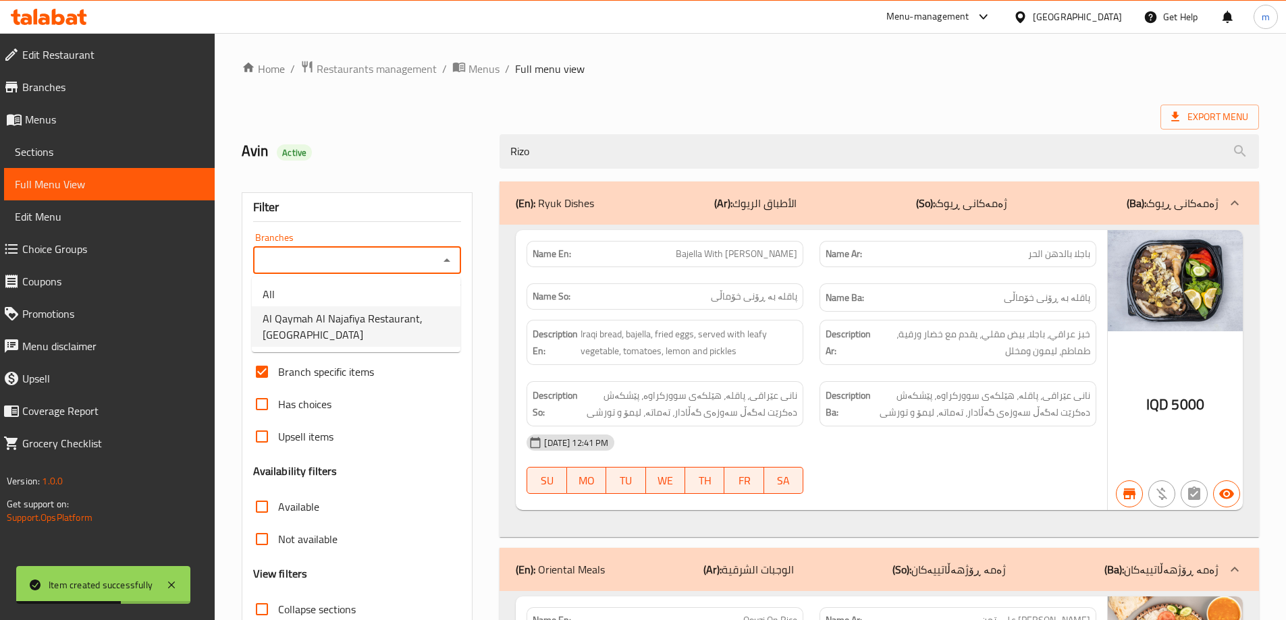
click at [357, 328] on span "Al Qaymah Al Najafiya Restaurant, [GEOGRAPHIC_DATA]" at bounding box center [356, 326] width 187 height 32
type input "Al Qaymah Al Najafiya Restaurant, [GEOGRAPHIC_DATA]"
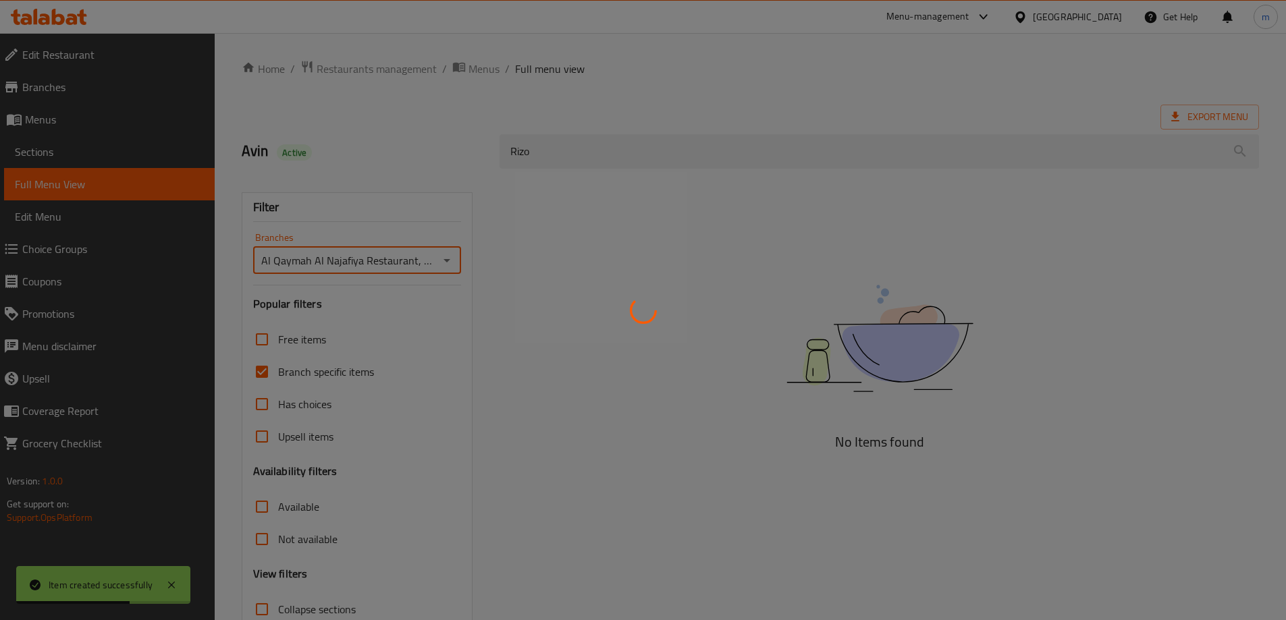
click at [306, 371] on div at bounding box center [643, 310] width 1286 height 620
click at [265, 371] on div at bounding box center [643, 310] width 1286 height 620
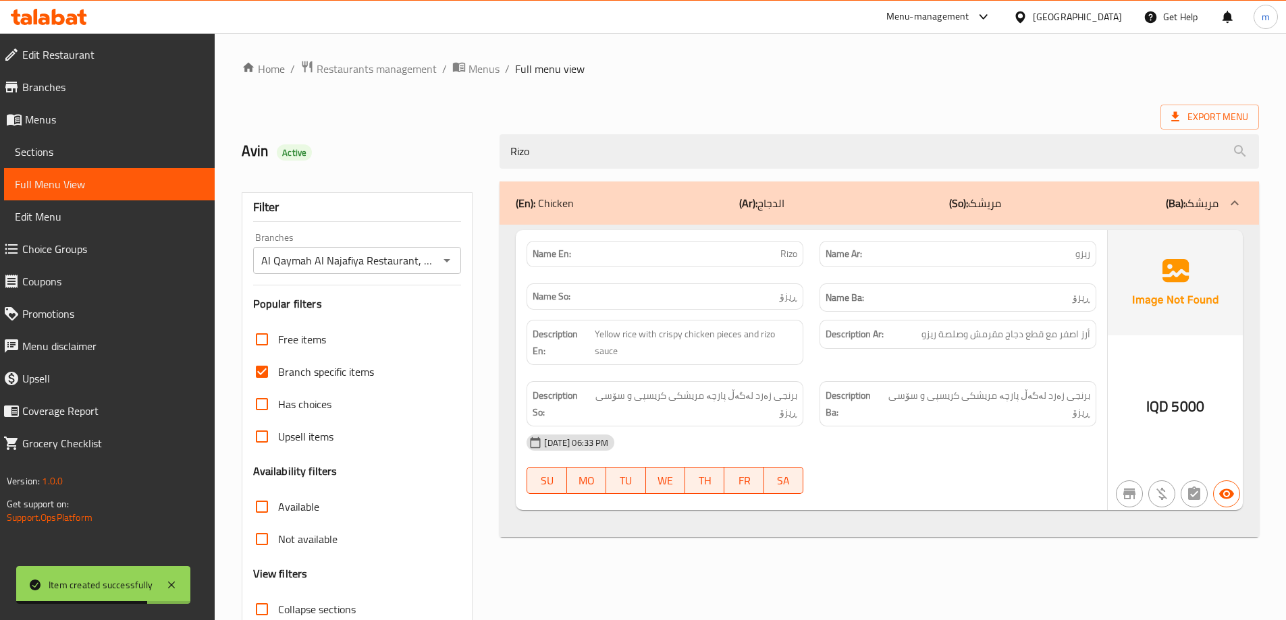
click at [259, 366] on input "Branch specific items" at bounding box center [262, 372] width 32 height 32
checkbox input "false"
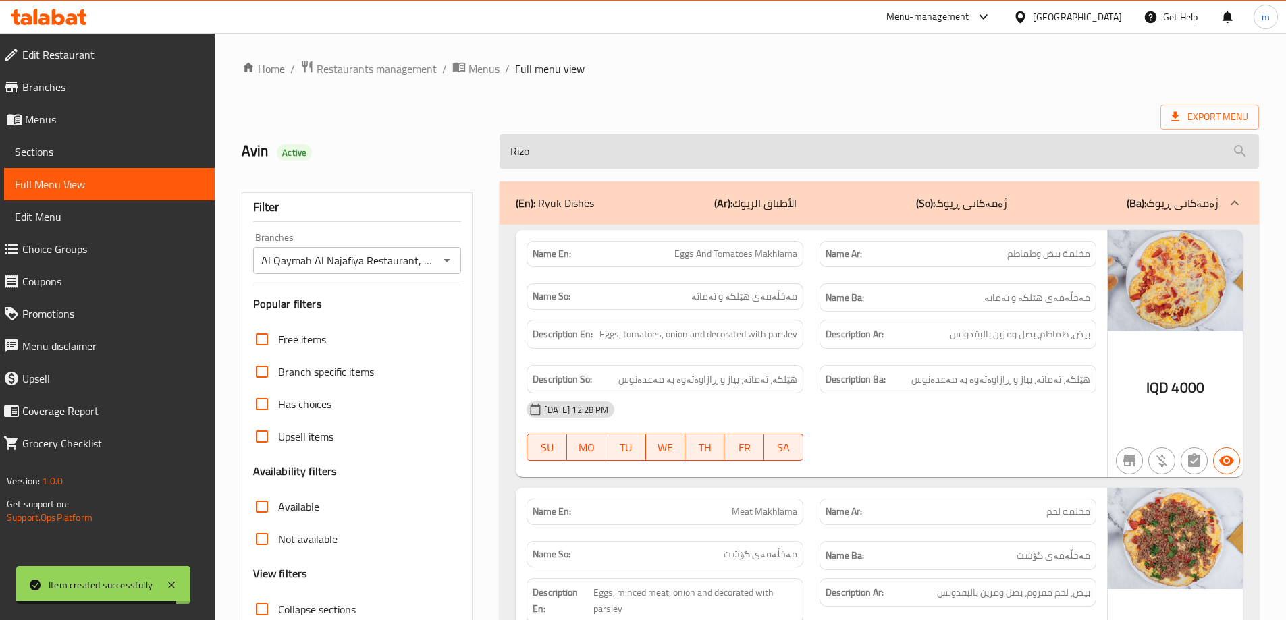
click at [583, 152] on input "Rizo" at bounding box center [878, 151] width 759 height 34
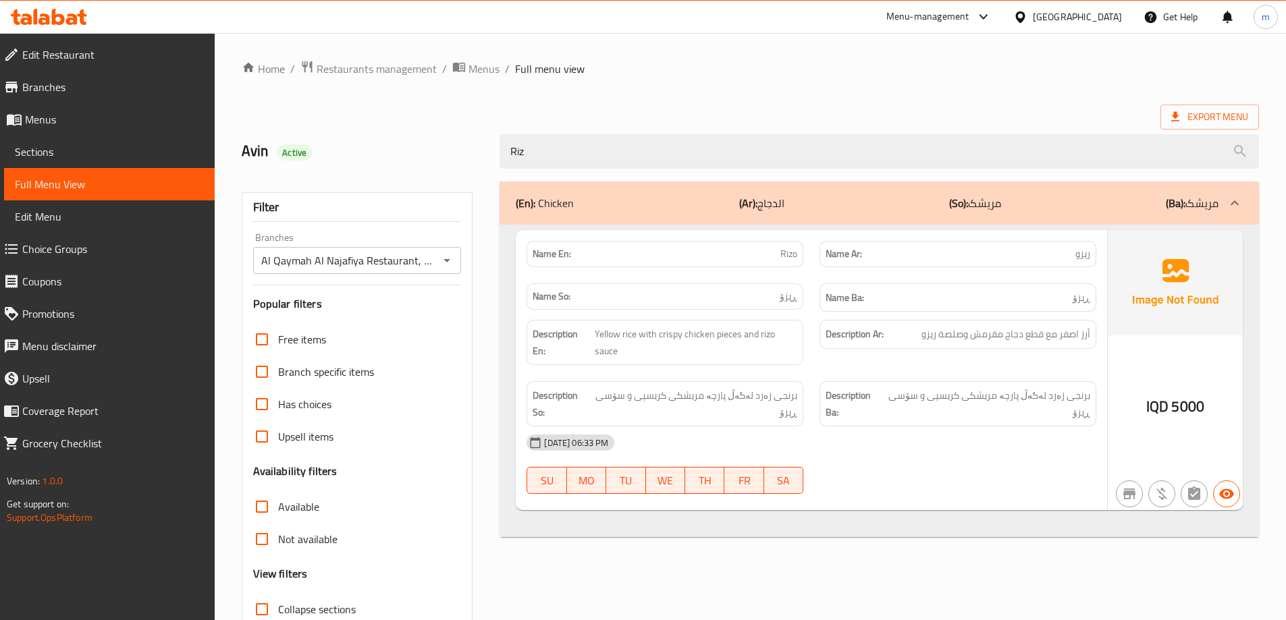
type input "Riz"
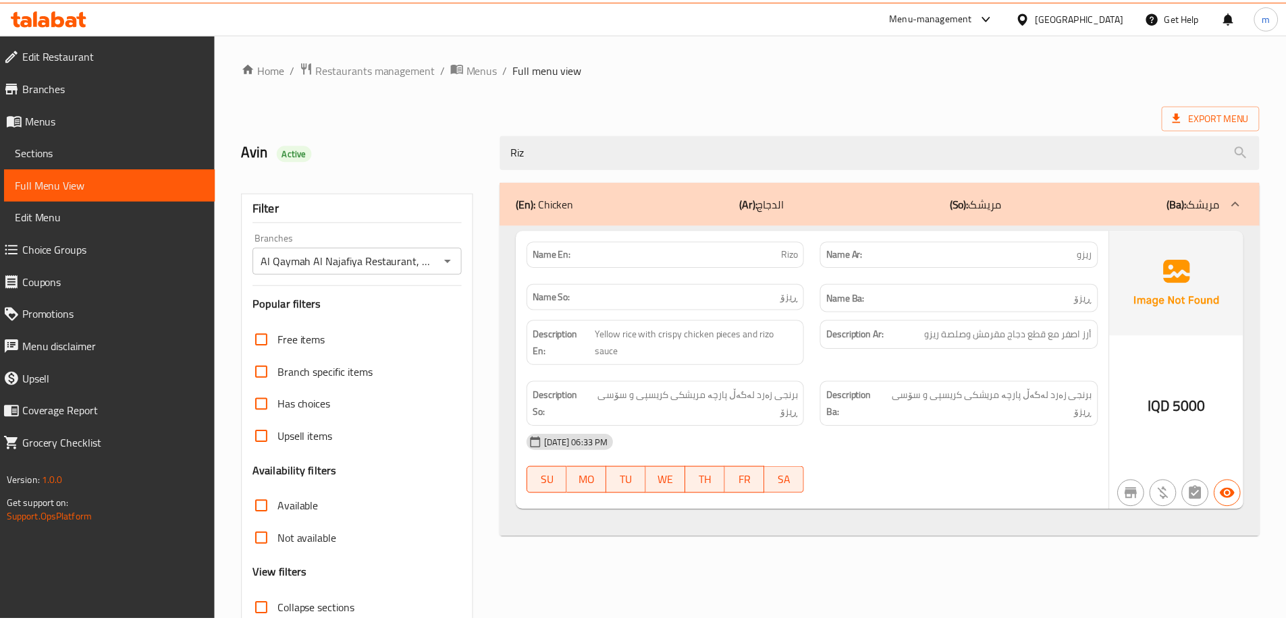
scroll to position [98, 0]
